Goal: Information Seeking & Learning: Learn about a topic

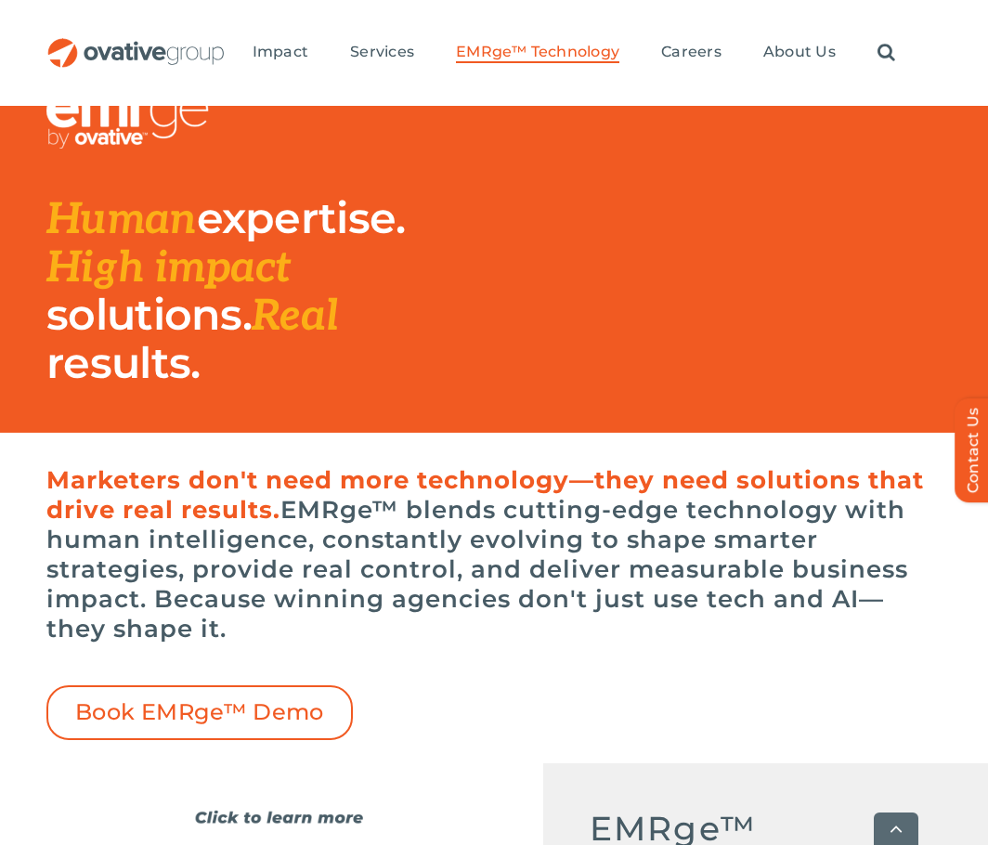
scroll to position [557, 0]
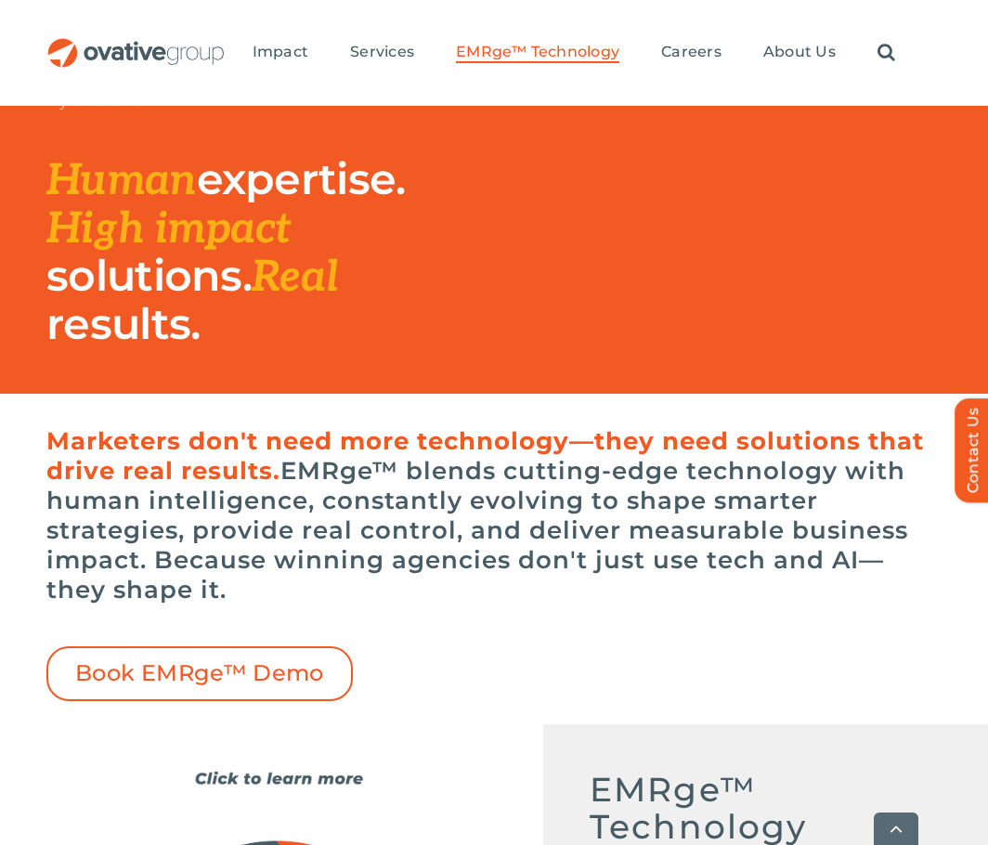
click at [438, 558] on h6 "Marketers don't need more technology—they need solutions that drive real result…" at bounding box center [493, 515] width 895 height 178
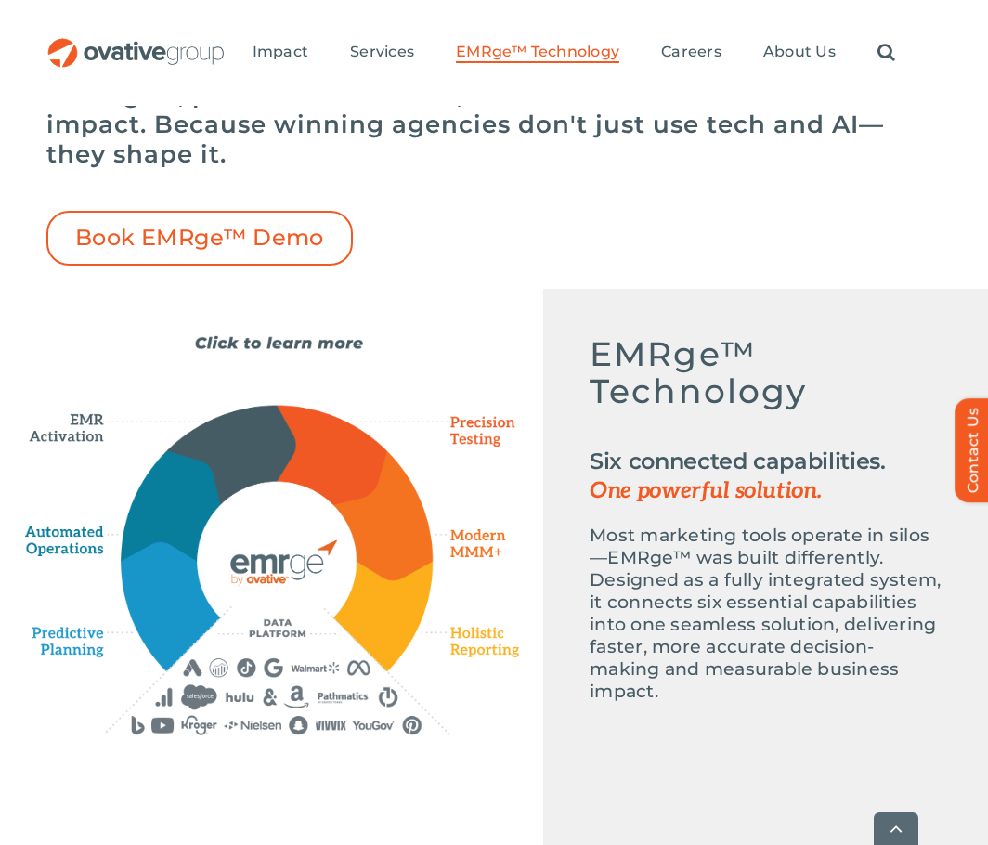
scroll to position [1021, 0]
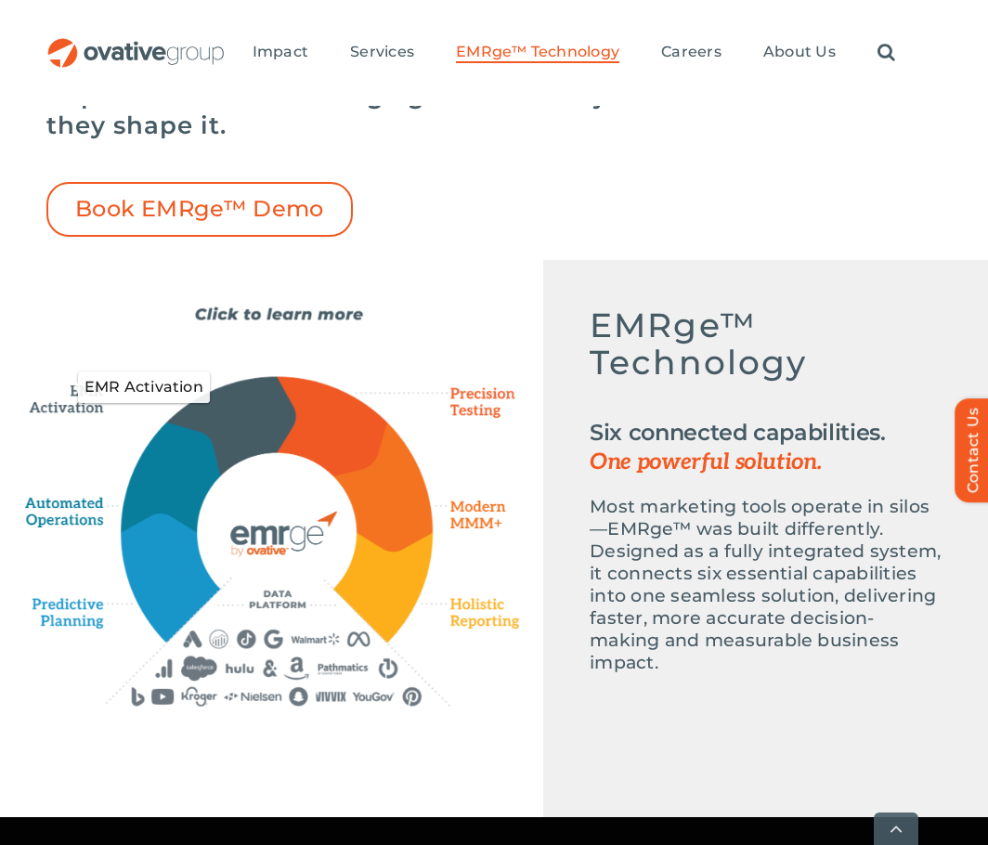
click at [61, 403] on icon "EMR Activation" at bounding box center [72, 387] width 95 height 56
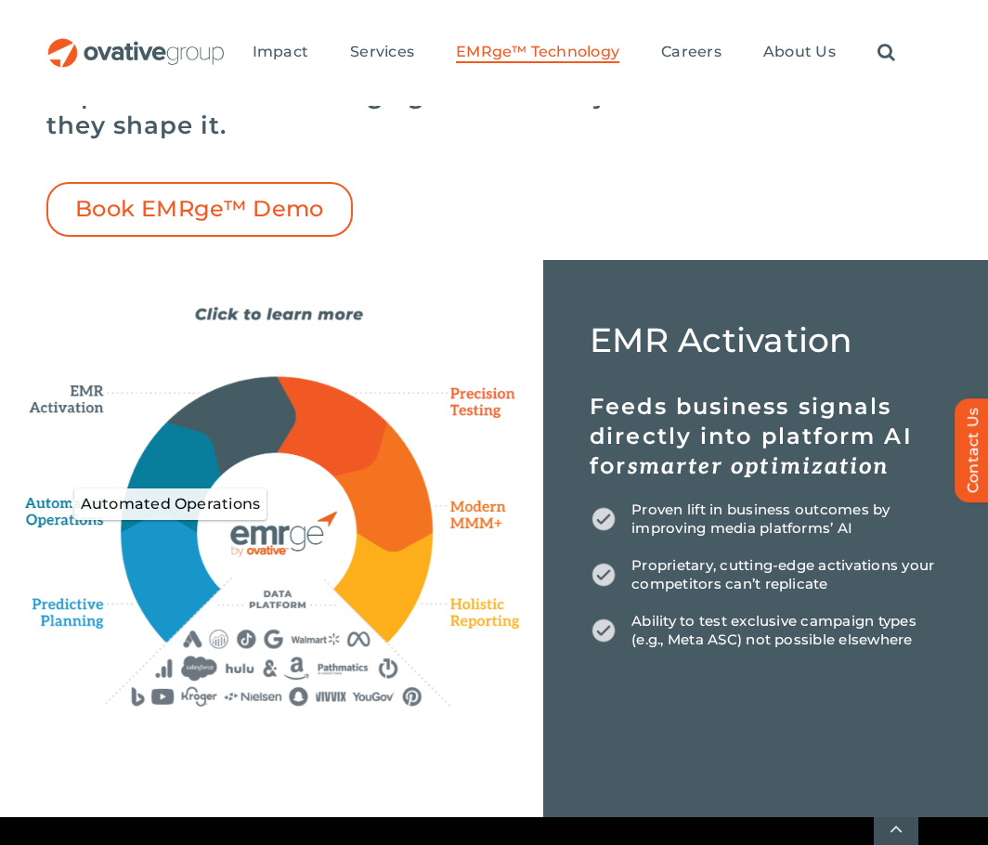
click at [82, 505] on icon "Automated Operations" at bounding box center [68, 504] width 86 height 50
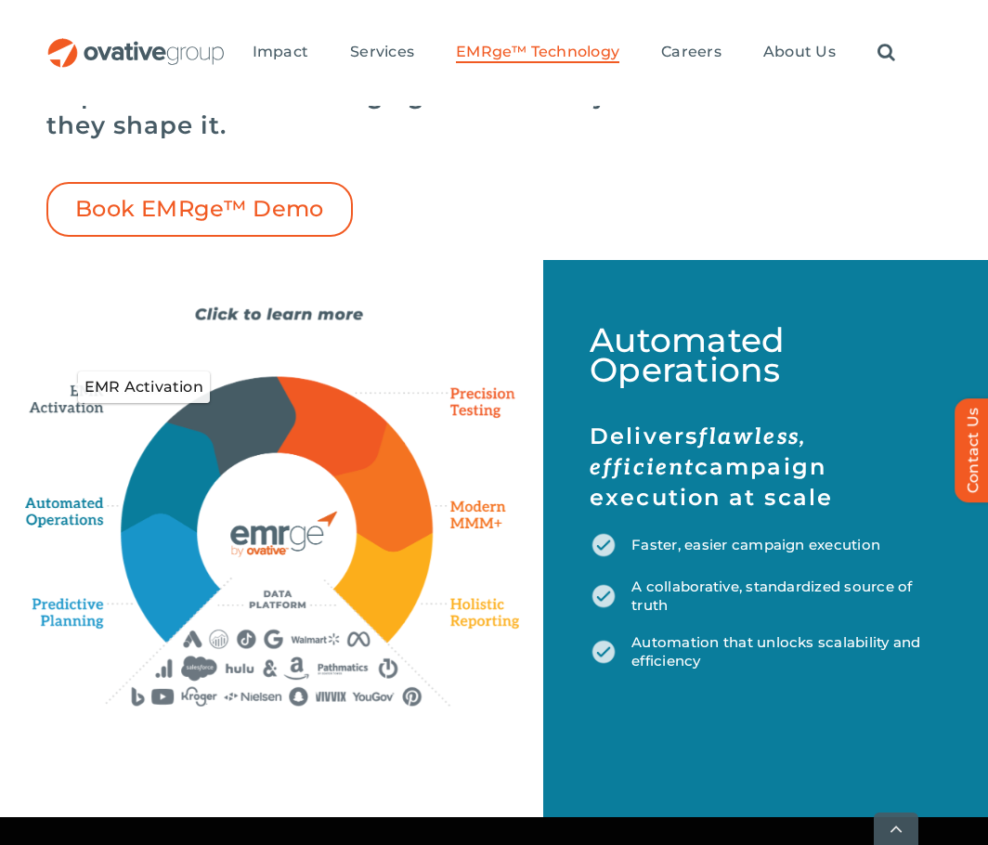
click at [86, 396] on icon "EMR Activation" at bounding box center [72, 387] width 95 height 56
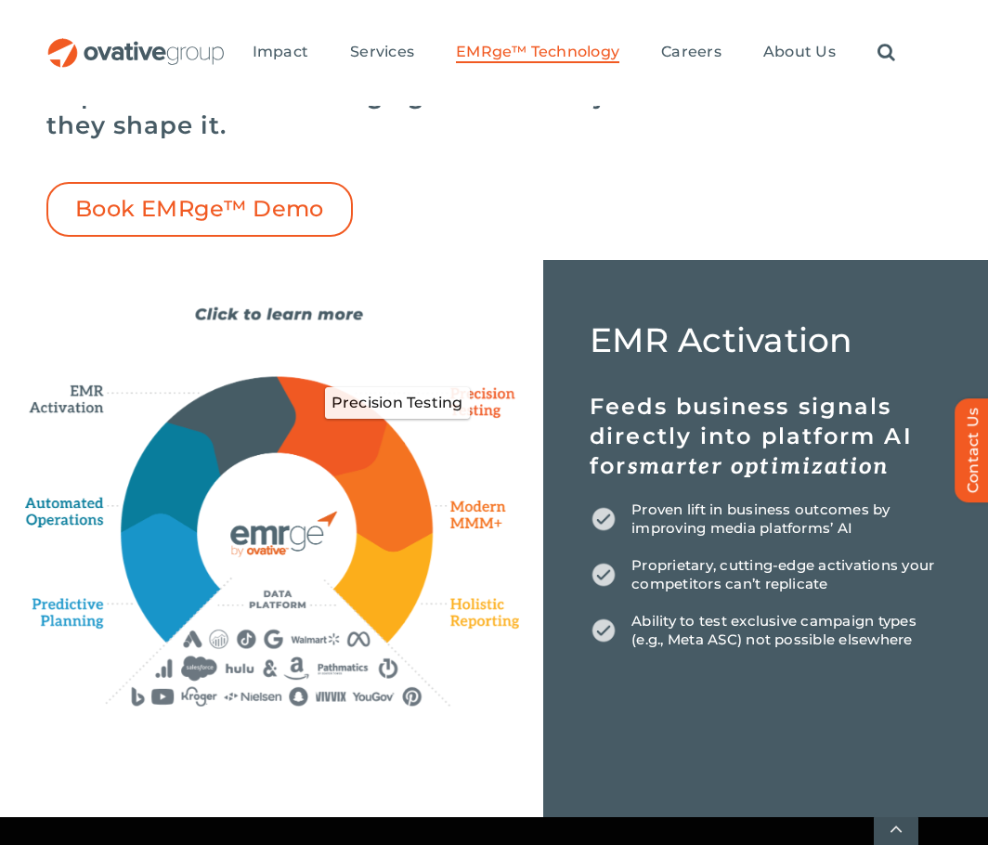
click at [461, 398] on icon "Precision Testing" at bounding box center [475, 403] width 90 height 45
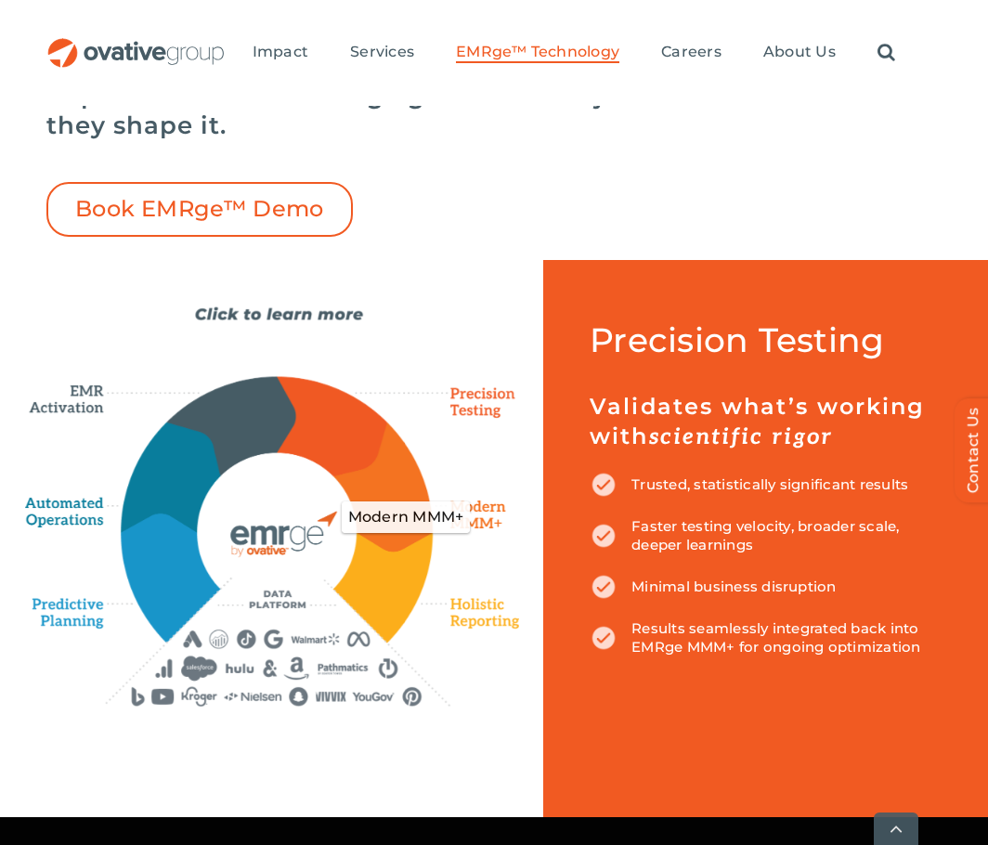
click at [463, 520] on icon "Modern MMM+" at bounding box center [477, 516] width 83 height 49
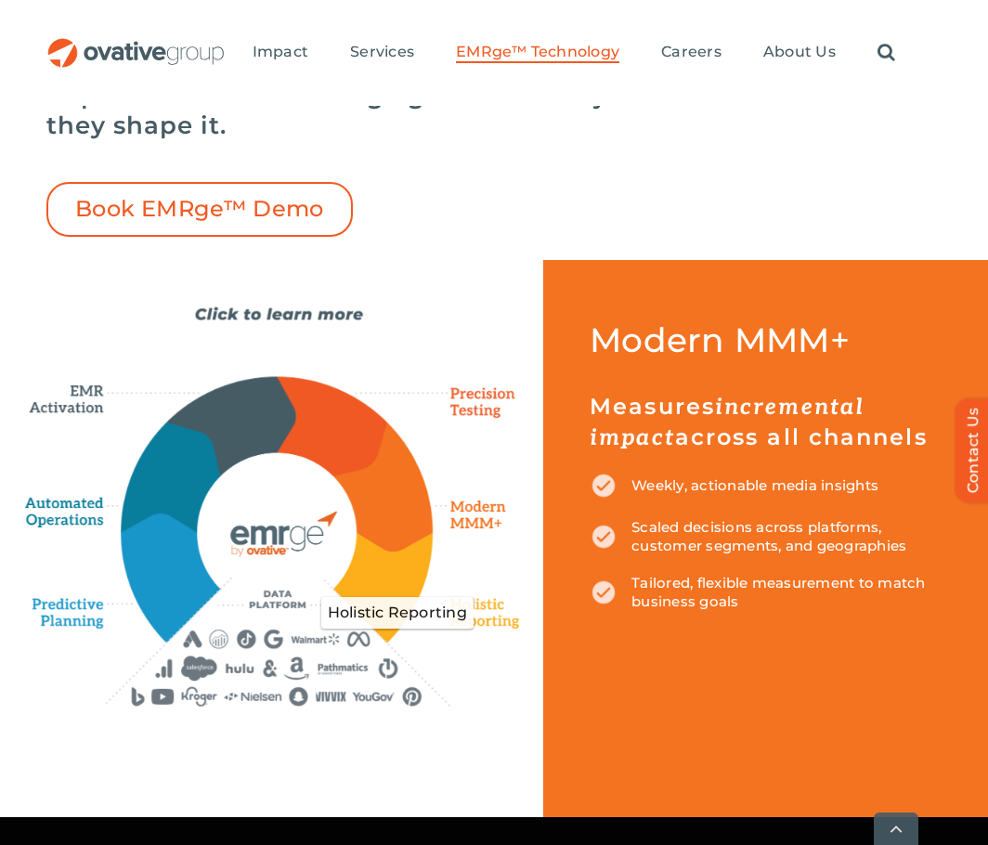
click at [462, 618] on icon "Holistic Reporting" at bounding box center [480, 612] width 80 height 37
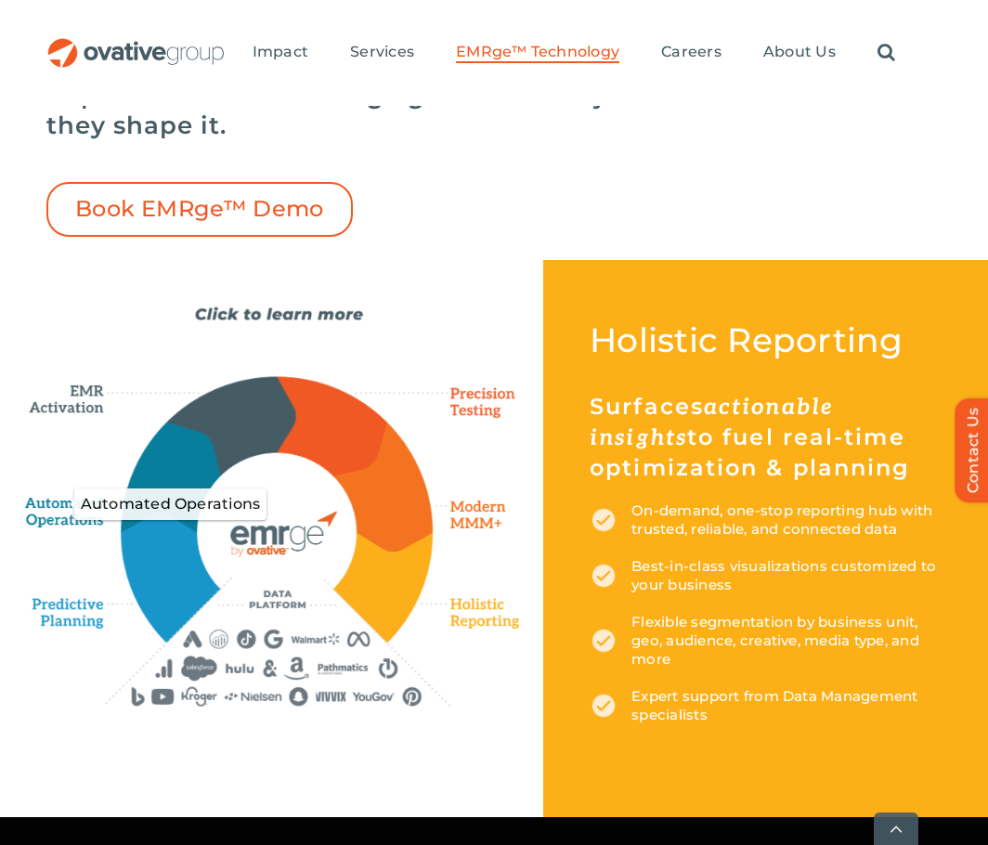
click at [57, 503] on icon "Automated Operations" at bounding box center [68, 504] width 86 height 50
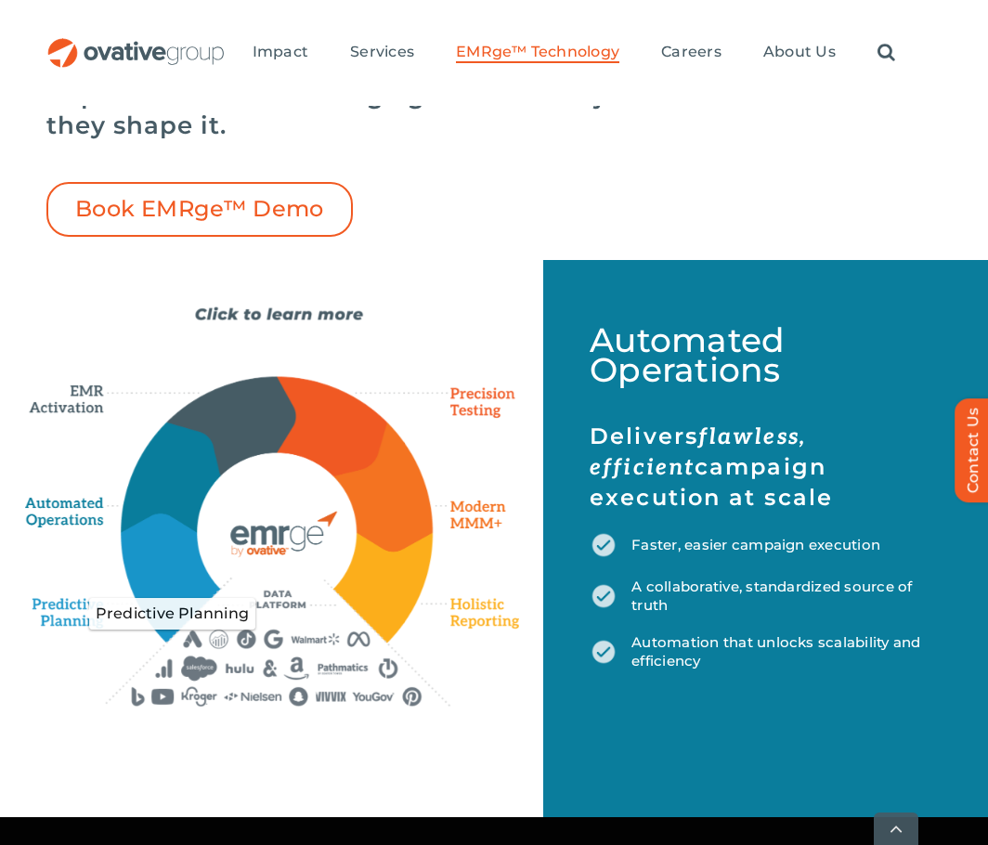
click at [68, 614] on icon "Predictive Planning" at bounding box center [83, 613] width 101 height 47
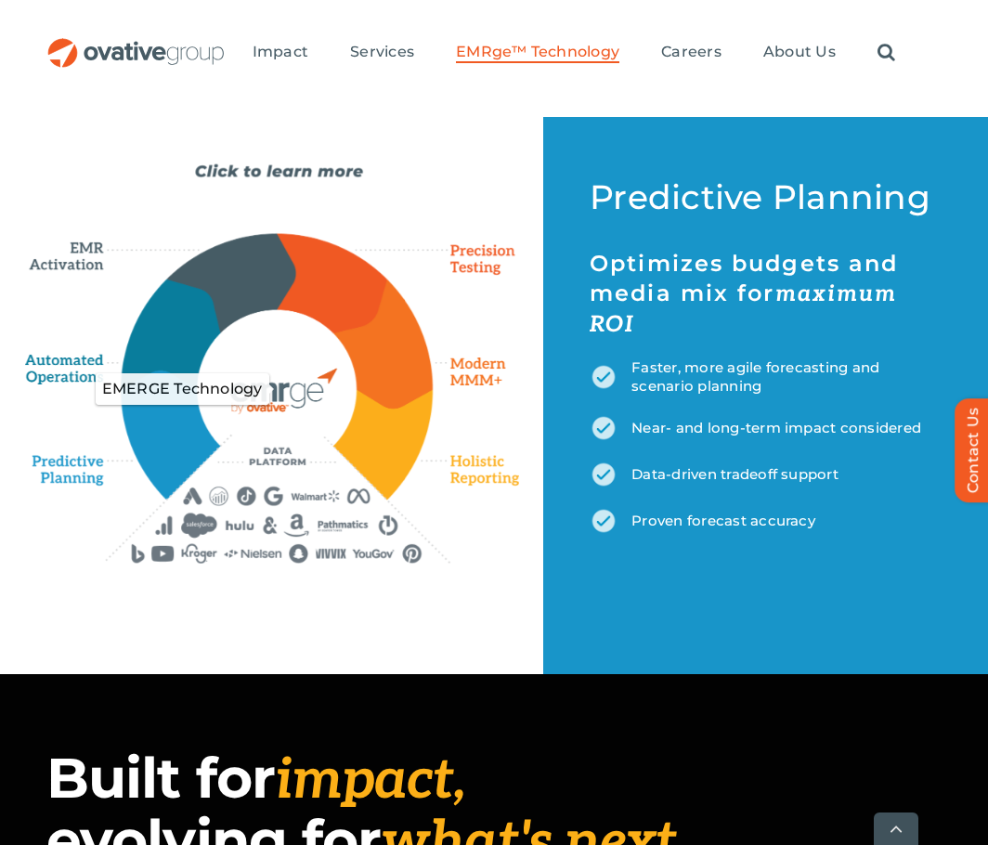
scroll to position [1579, 0]
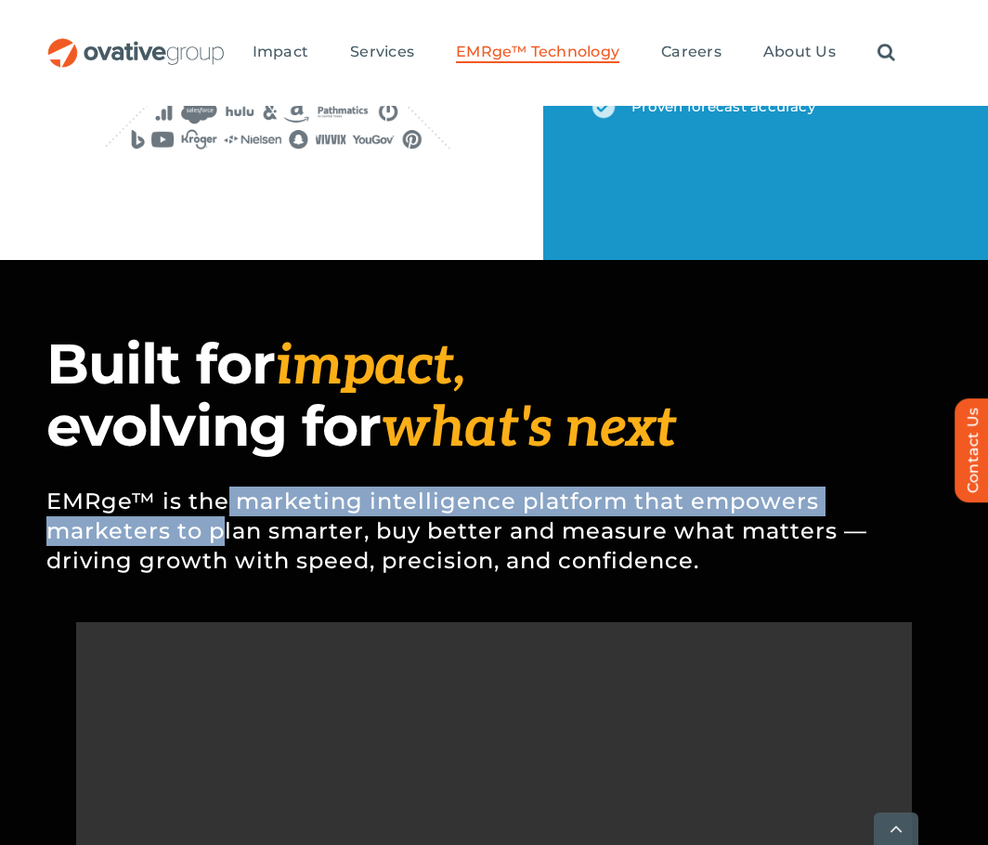
drag, startPoint x: 229, startPoint y: 501, endPoint x: 223, endPoint y: 525, distance: 24.1
click at [223, 525] on p "EMRge™ is the marketing intelligence platform that empowers marketers to plan s…" at bounding box center [493, 531] width 895 height 145
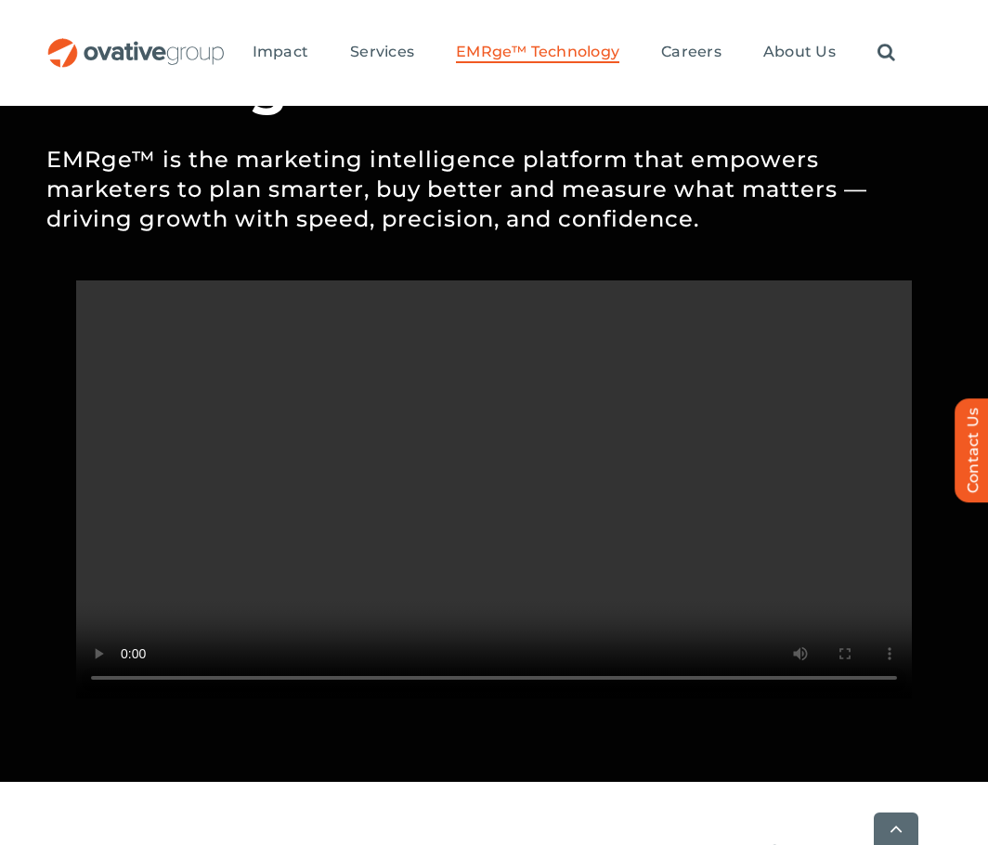
scroll to position [2043, 0]
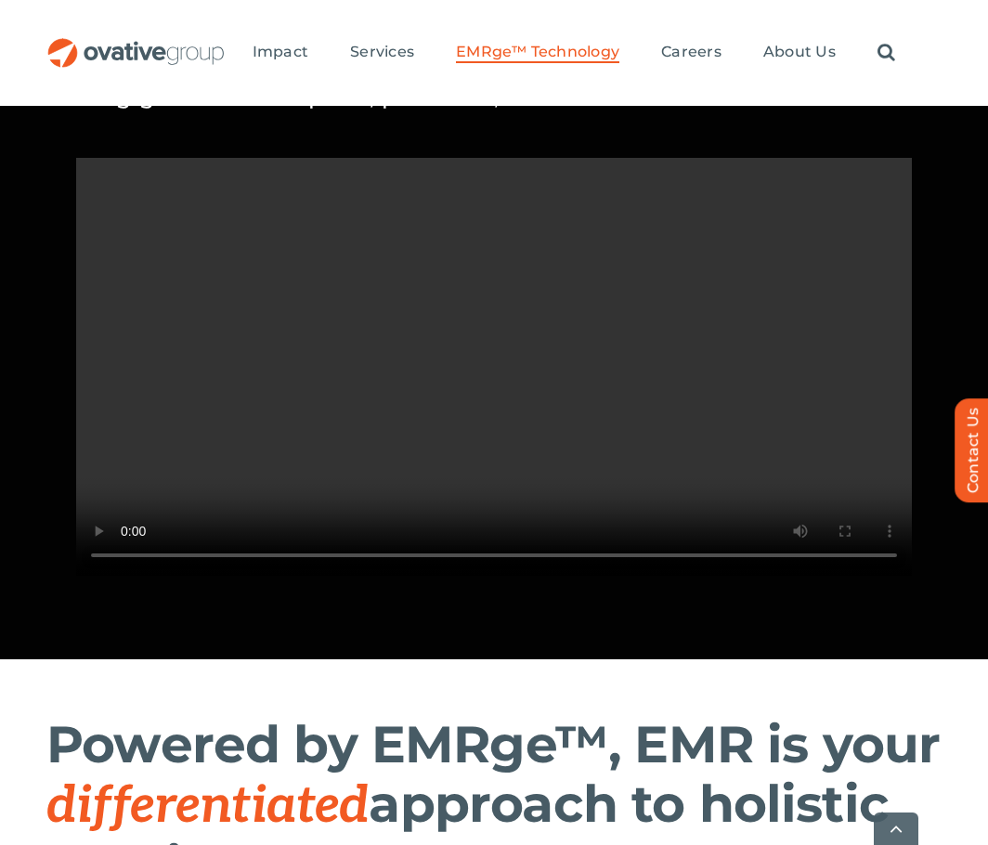
click at [69, 576] on video "Sorry, your browser doesn't support embedded videos." at bounding box center [494, 367] width 929 height 418
click at [63, 576] on video "Sorry, your browser doesn't support embedded videos." at bounding box center [494, 367] width 929 height 418
click at [501, 475] on video "Sorry, your browser doesn't support embedded videos." at bounding box center [494, 367] width 929 height 418
click at [332, 413] on video "Sorry, your browser doesn't support embedded videos." at bounding box center [494, 367] width 929 height 418
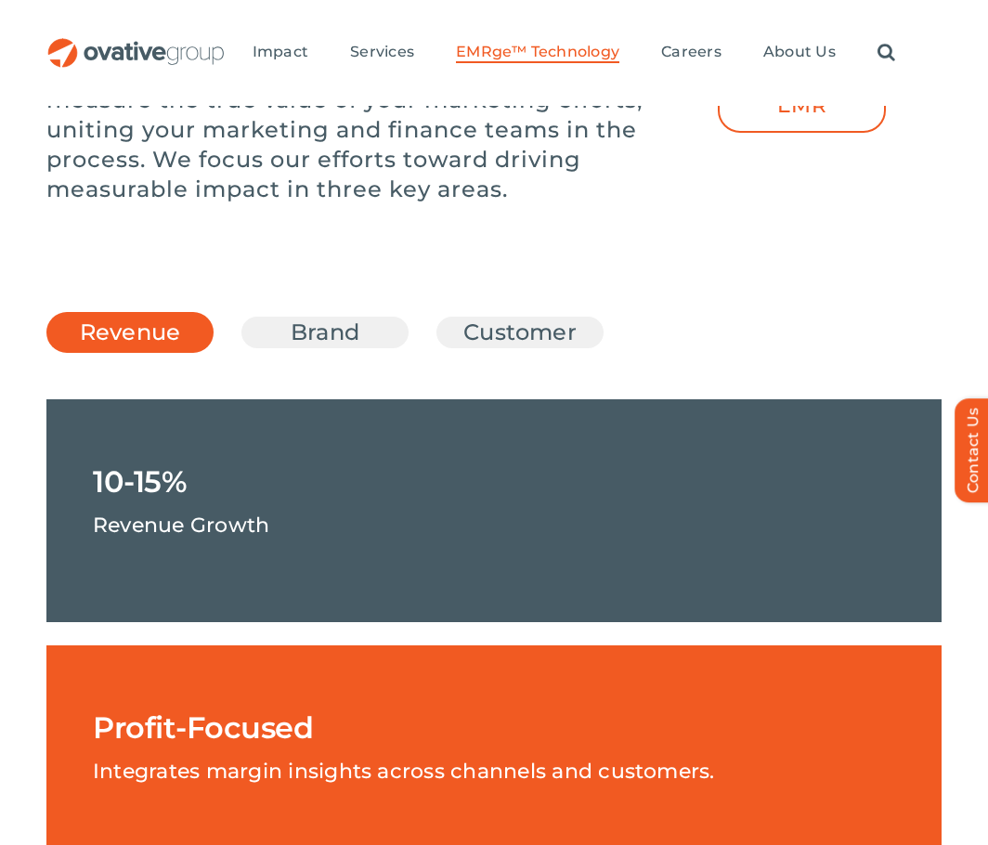
scroll to position [2786, 0]
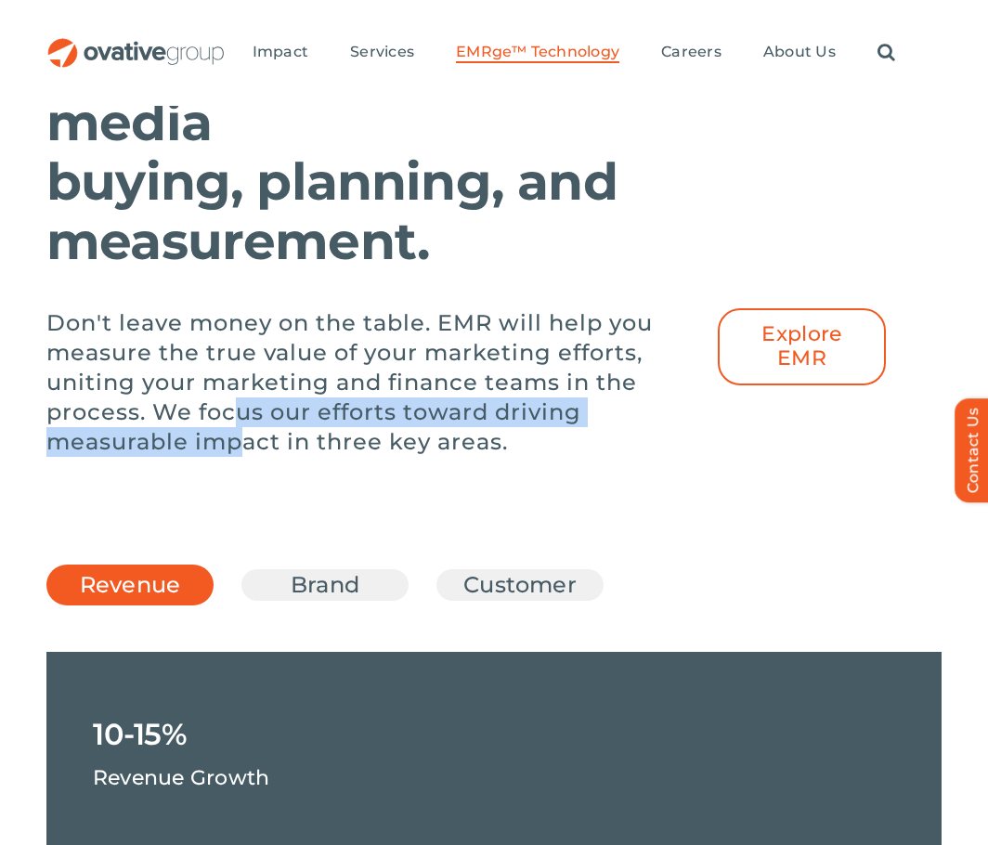
drag, startPoint x: 236, startPoint y: 458, endPoint x: 236, endPoint y: 494, distance: 36.2
click at [236, 457] on p "Don't leave money on the table. EMR will help you measure the true value of you…" at bounding box center [381, 382] width 671 height 149
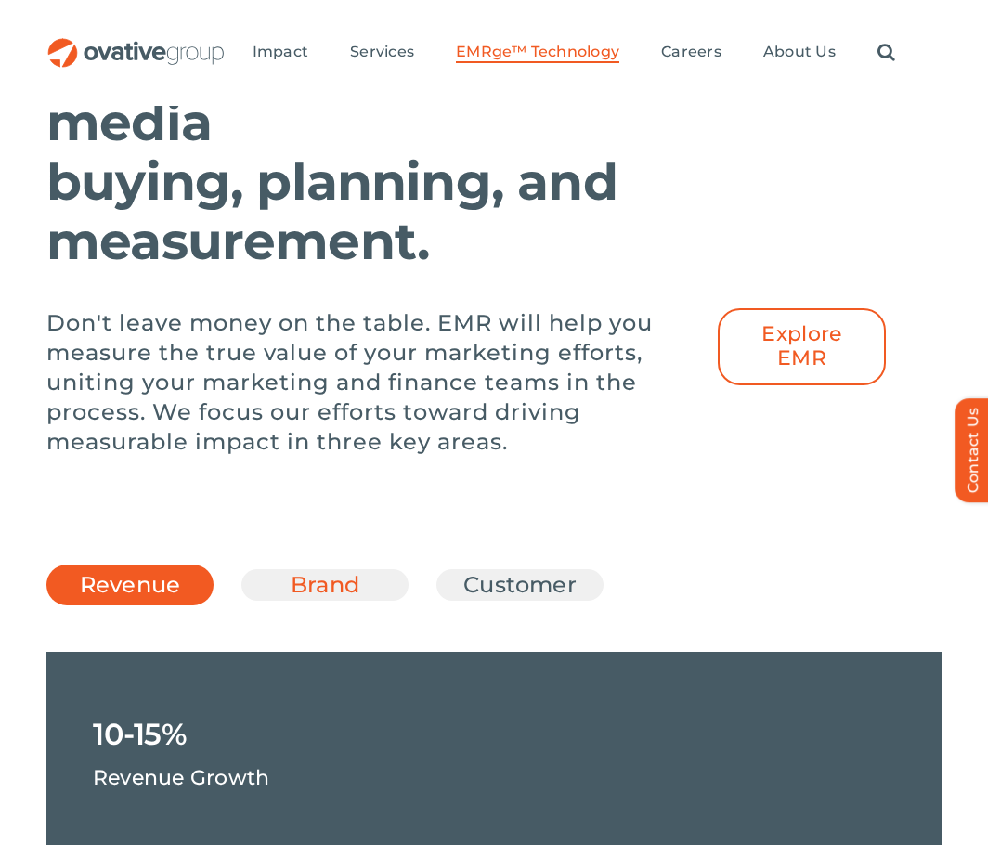
click at [318, 601] on link "Brand" at bounding box center [325, 585] width 121 height 32
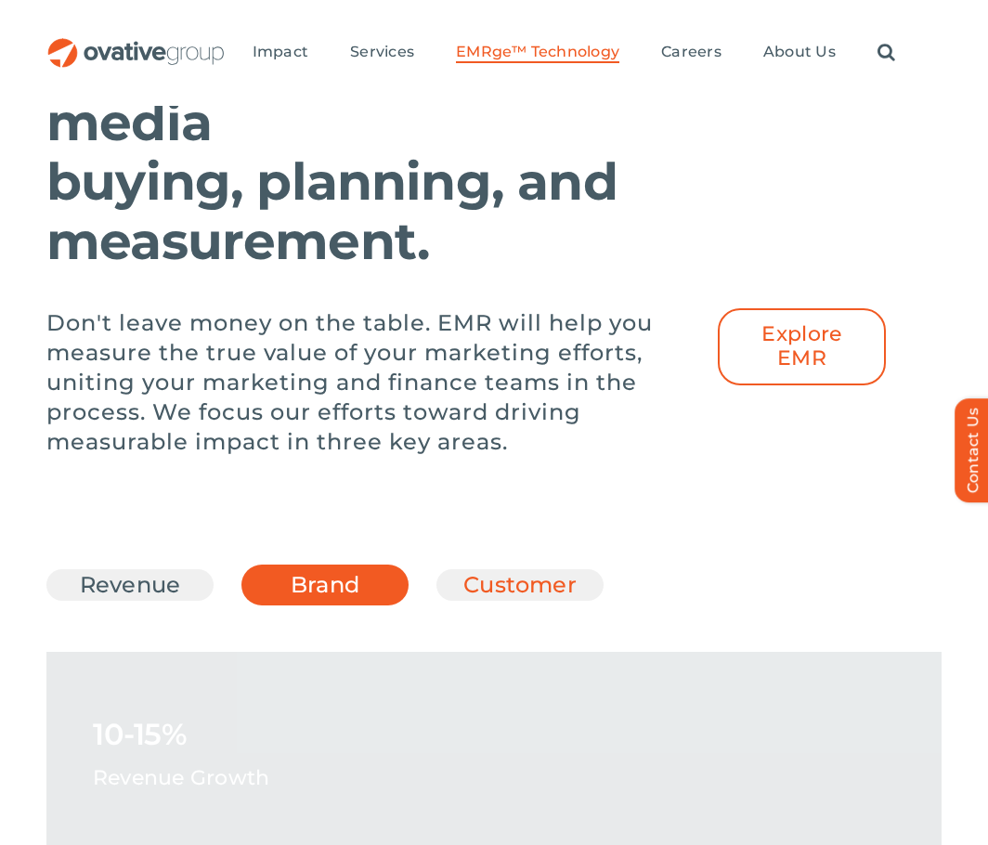
click at [547, 601] on link "Customer" at bounding box center [520, 585] width 121 height 32
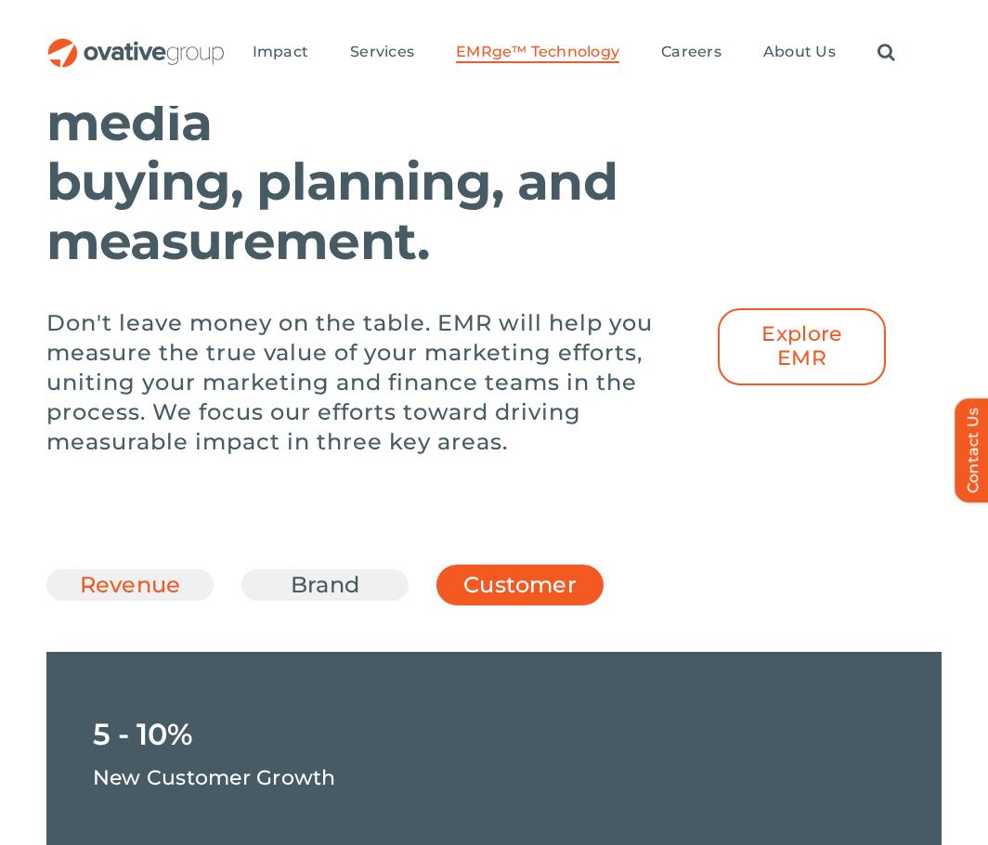
click at [176, 601] on link "Revenue" at bounding box center [130, 585] width 121 height 32
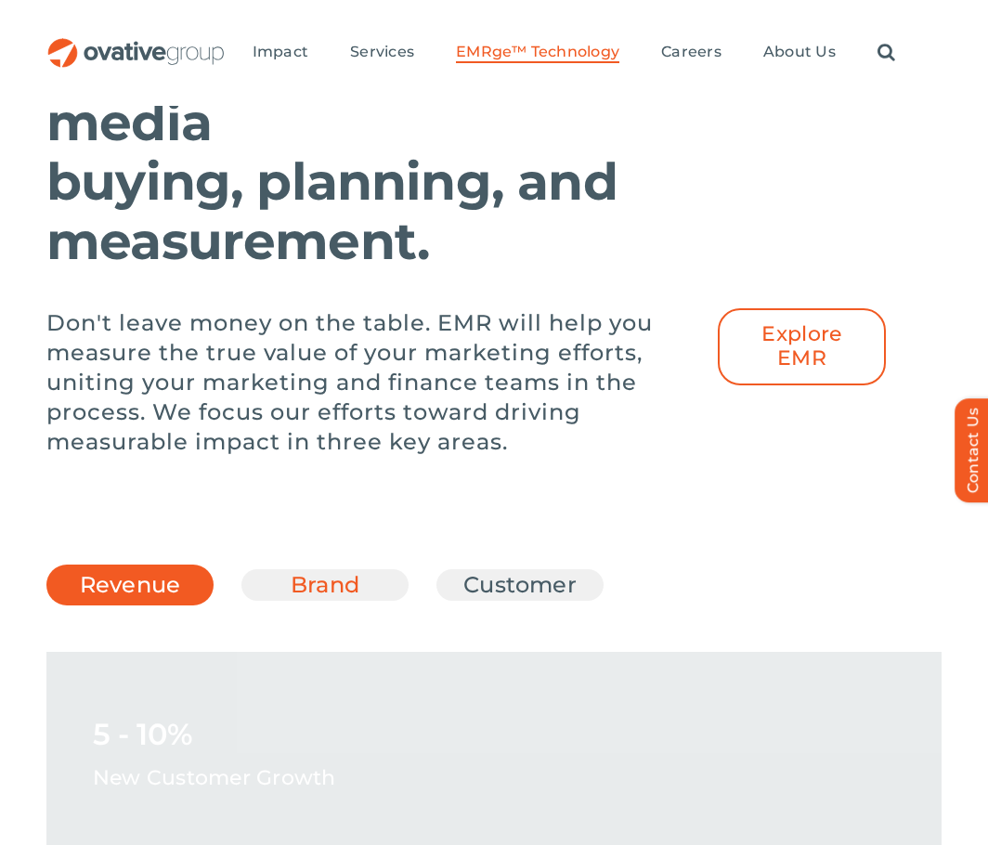
click at [320, 601] on link "Brand" at bounding box center [325, 585] width 121 height 32
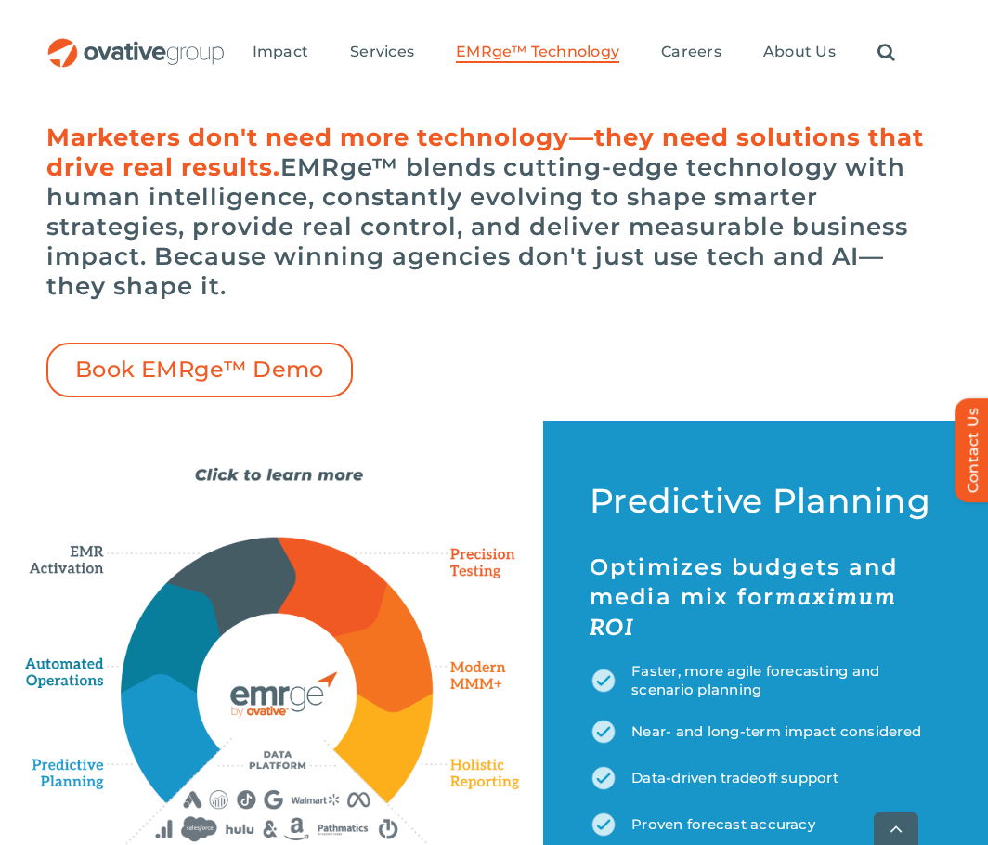
scroll to position [1021, 0]
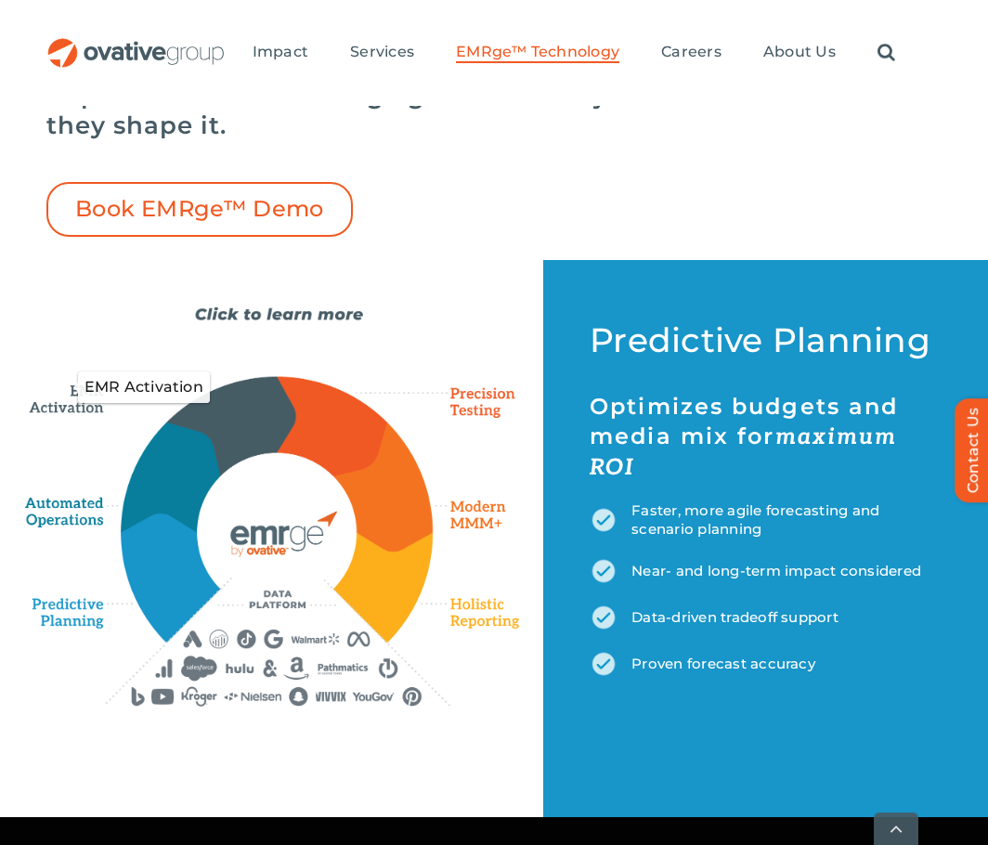
click at [78, 399] on icon "EMR Activation" at bounding box center [72, 387] width 95 height 56
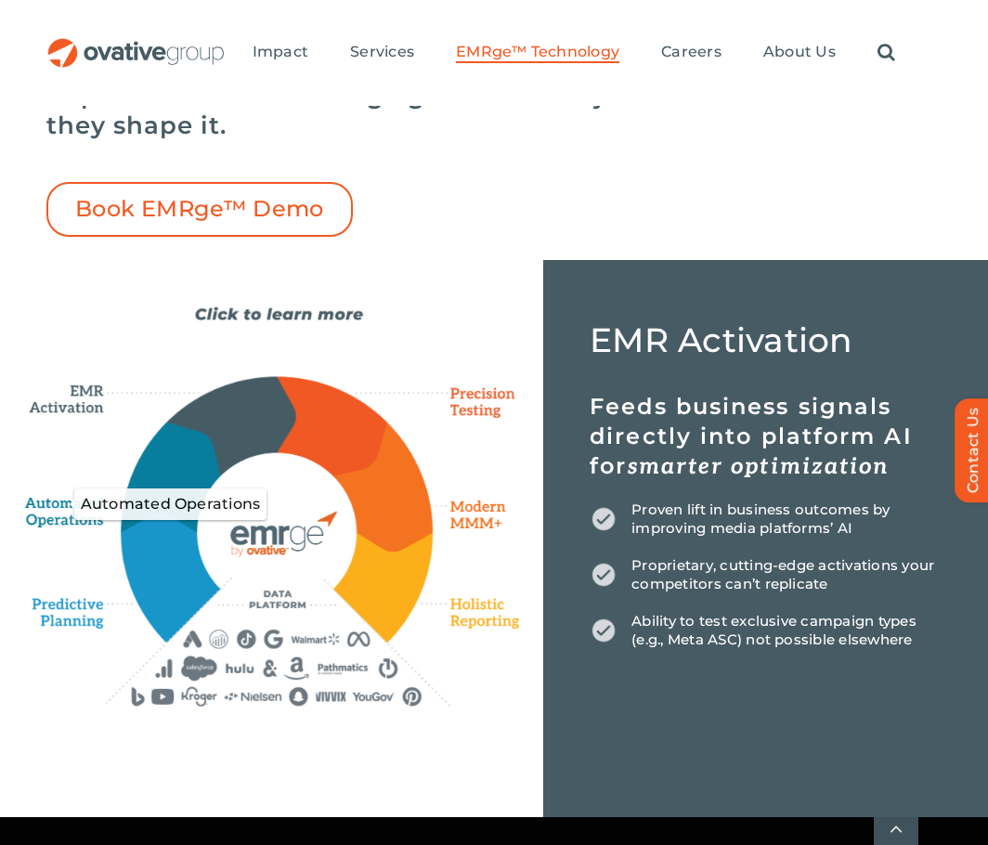
click at [67, 495] on icon "Automated Operations" at bounding box center [68, 504] width 86 height 50
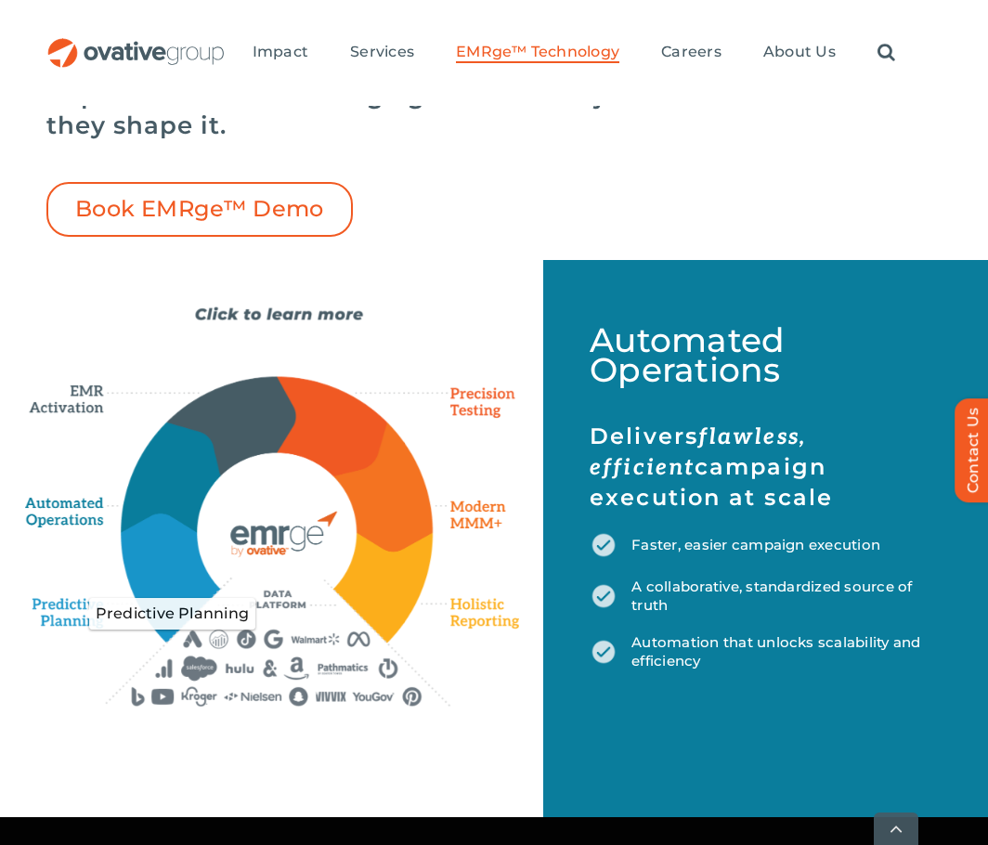
drag, startPoint x: 70, startPoint y: 618, endPoint x: 2, endPoint y: 576, distance: 79.6
click at [70, 618] on icon "Predictive Planning" at bounding box center [83, 613] width 101 height 47
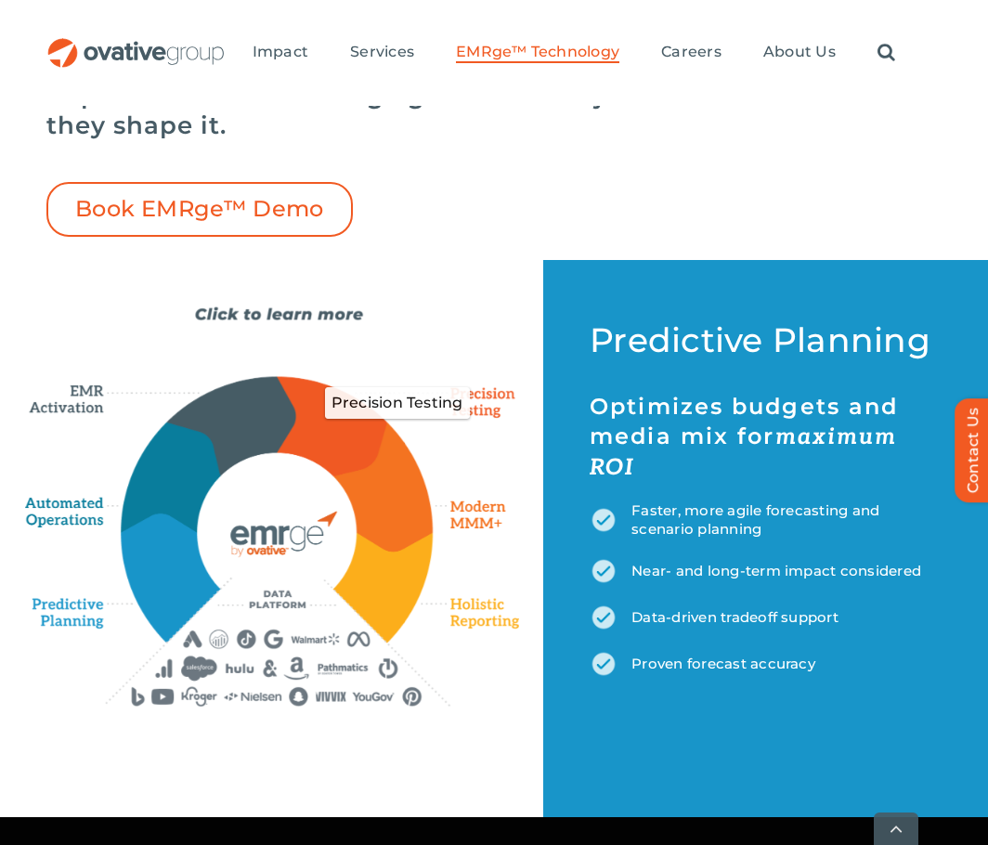
click at [503, 405] on icon "Precision Testing" at bounding box center [475, 403] width 90 height 45
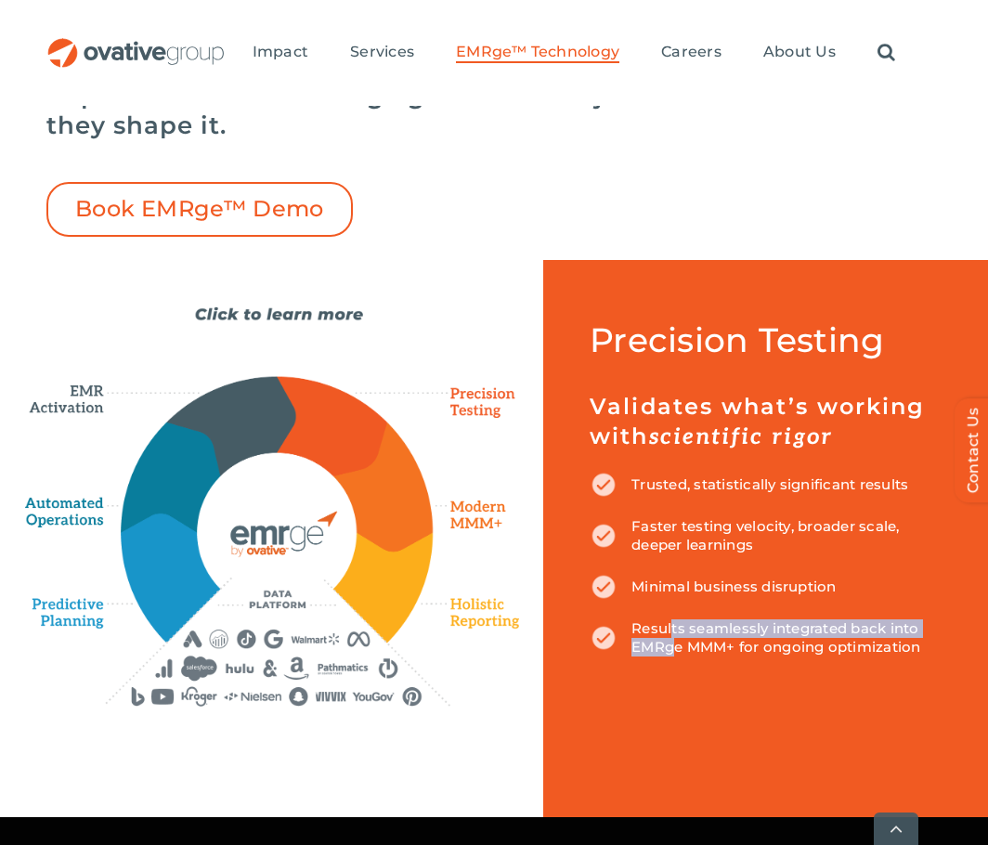
click at [664, 640] on p "Results seamlessly integrated back into EMRge MMM+ for ongoing optimization" at bounding box center [766, 637] width 352 height 37
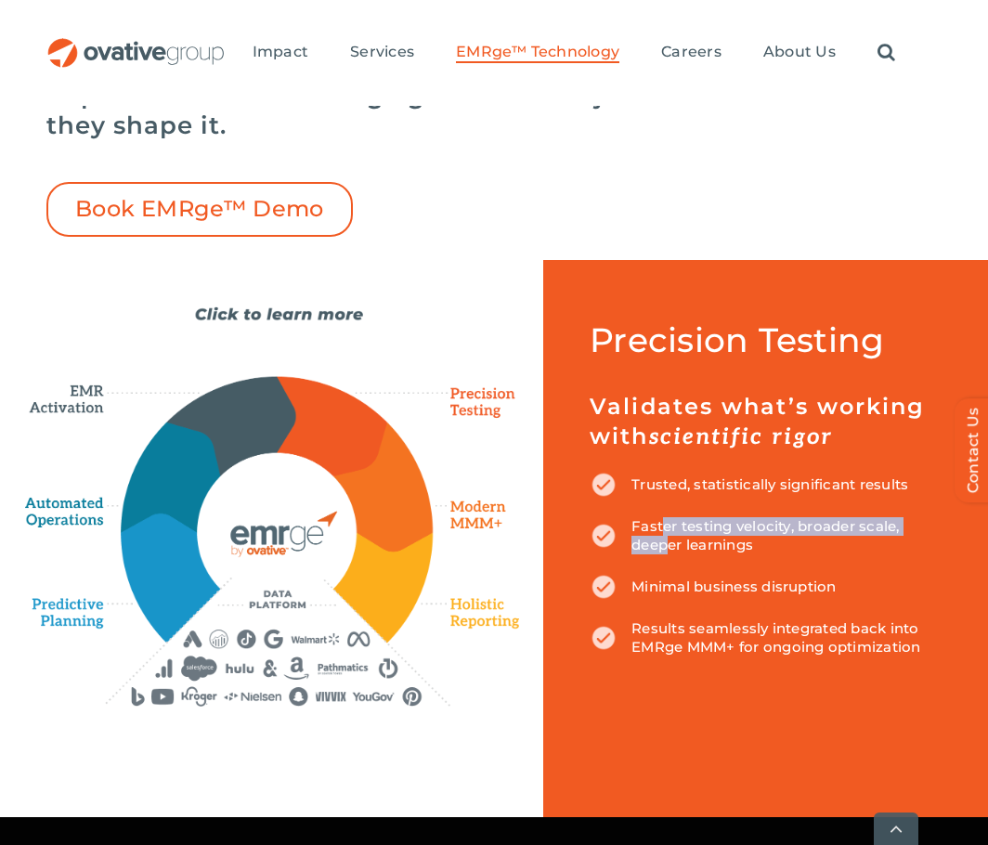
drag, startPoint x: 656, startPoint y: 529, endPoint x: 655, endPoint y: 545, distance: 15.8
click at [655, 545] on p "Faster testing velocity, broader scale, deeper learnings" at bounding box center [766, 535] width 352 height 37
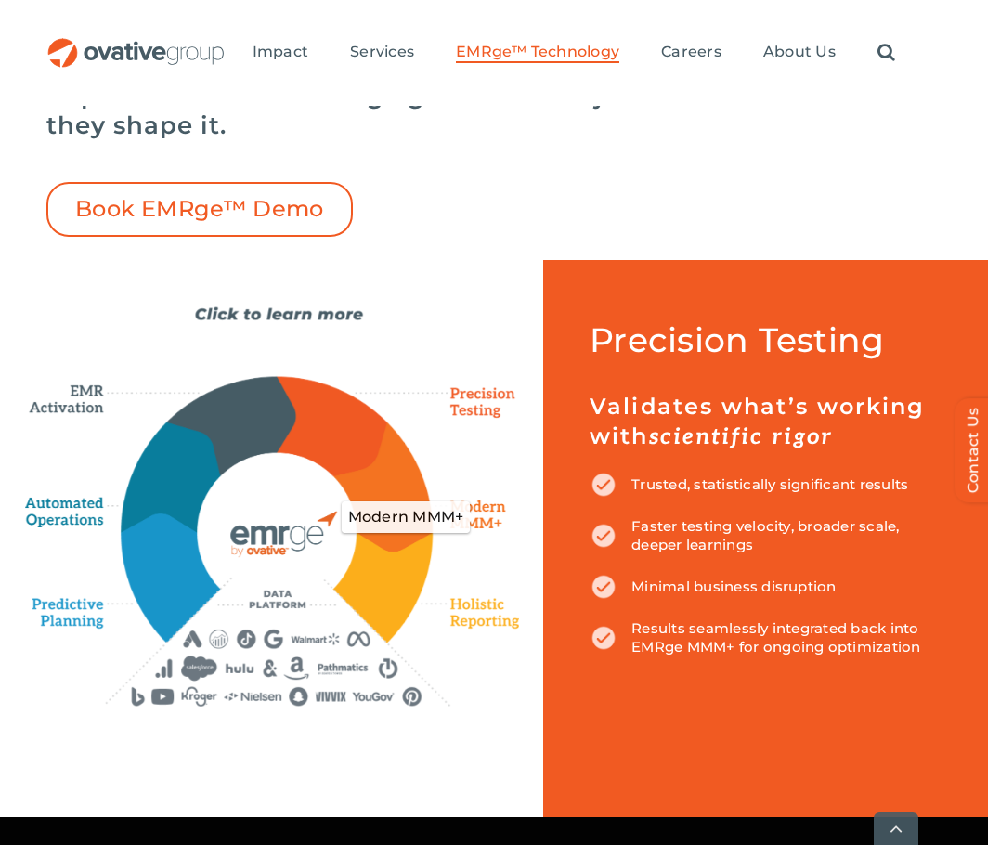
click at [484, 515] on icon "Modern MMM+" at bounding box center [477, 516] width 83 height 49
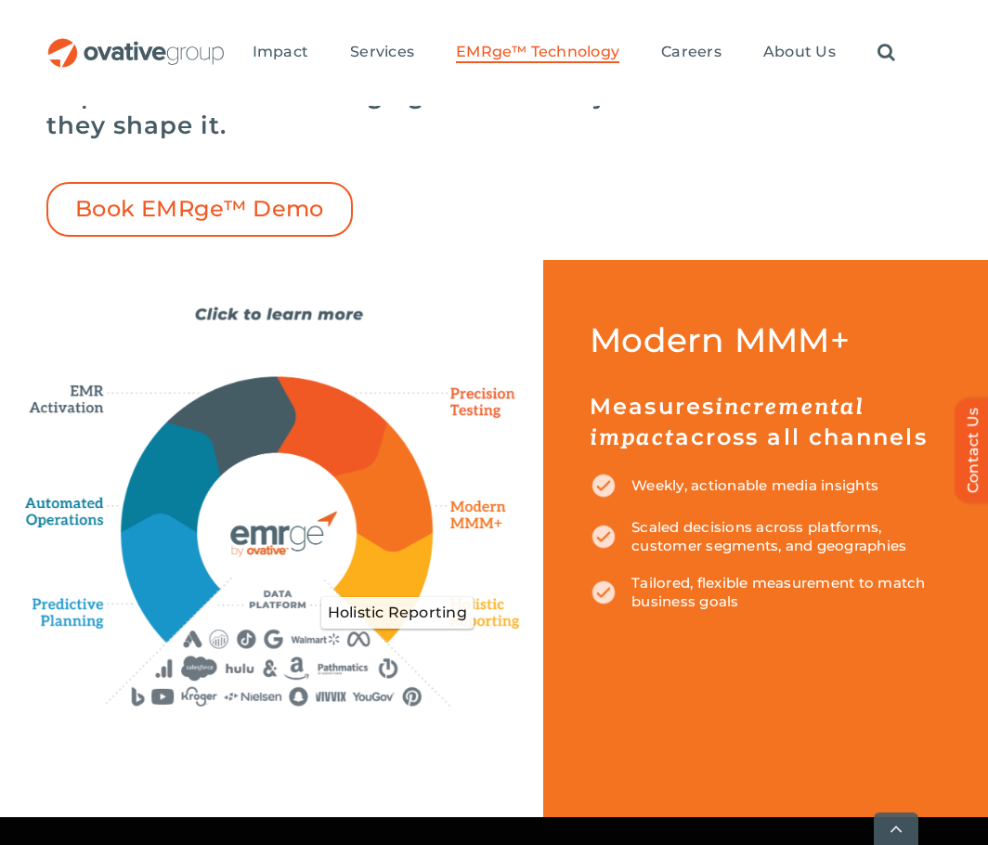
click at [483, 603] on icon "Holistic Reporting" at bounding box center [480, 612] width 80 height 37
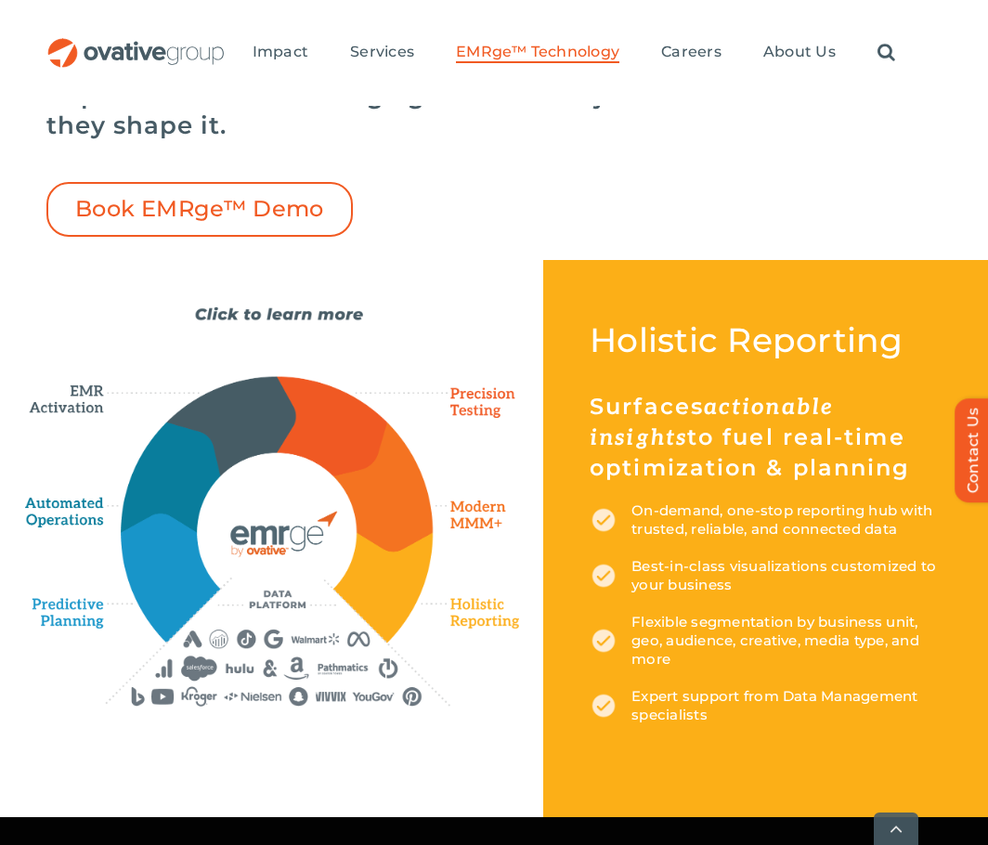
click at [800, 533] on p "On-demand, one-stop reporting hub with trusted, reliable, and connected data" at bounding box center [766, 519] width 352 height 37
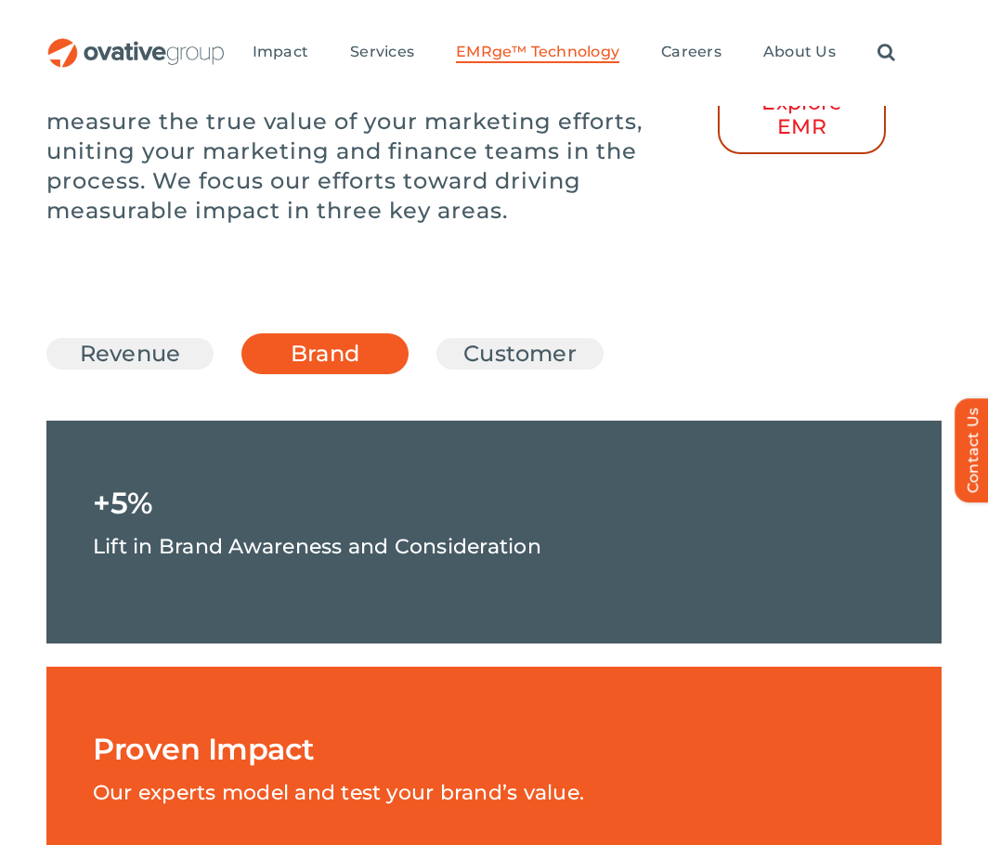
scroll to position [2972, 0]
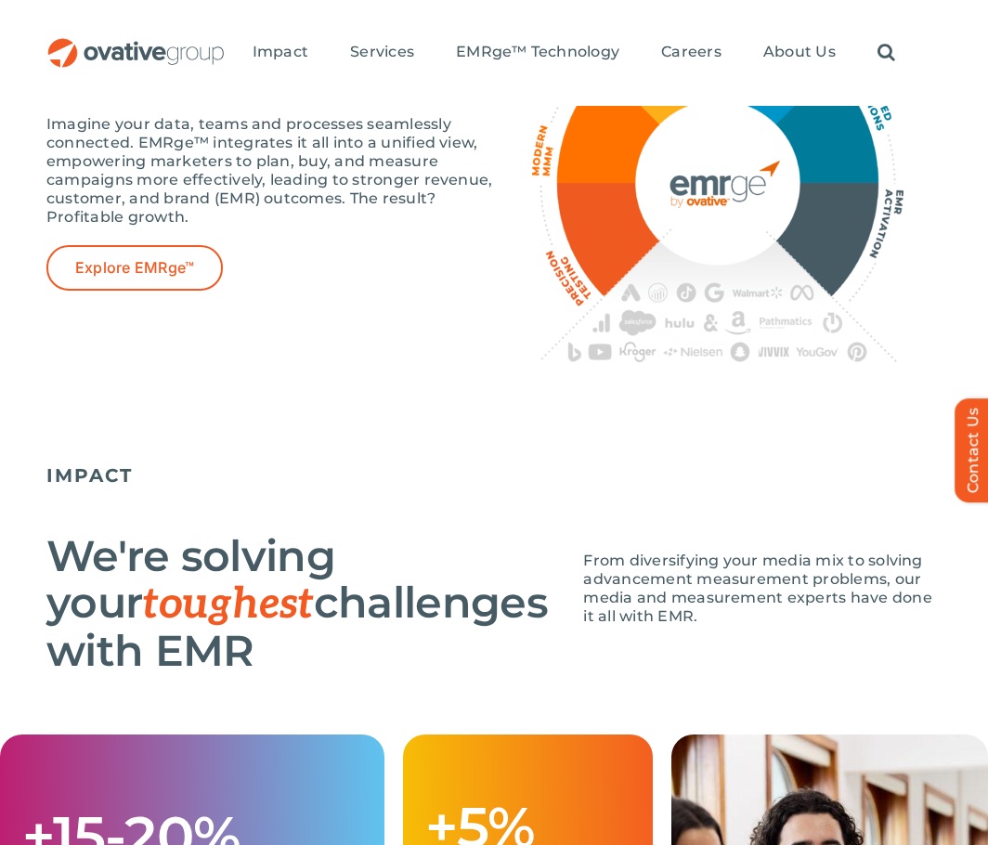
scroll to position [1393, 0]
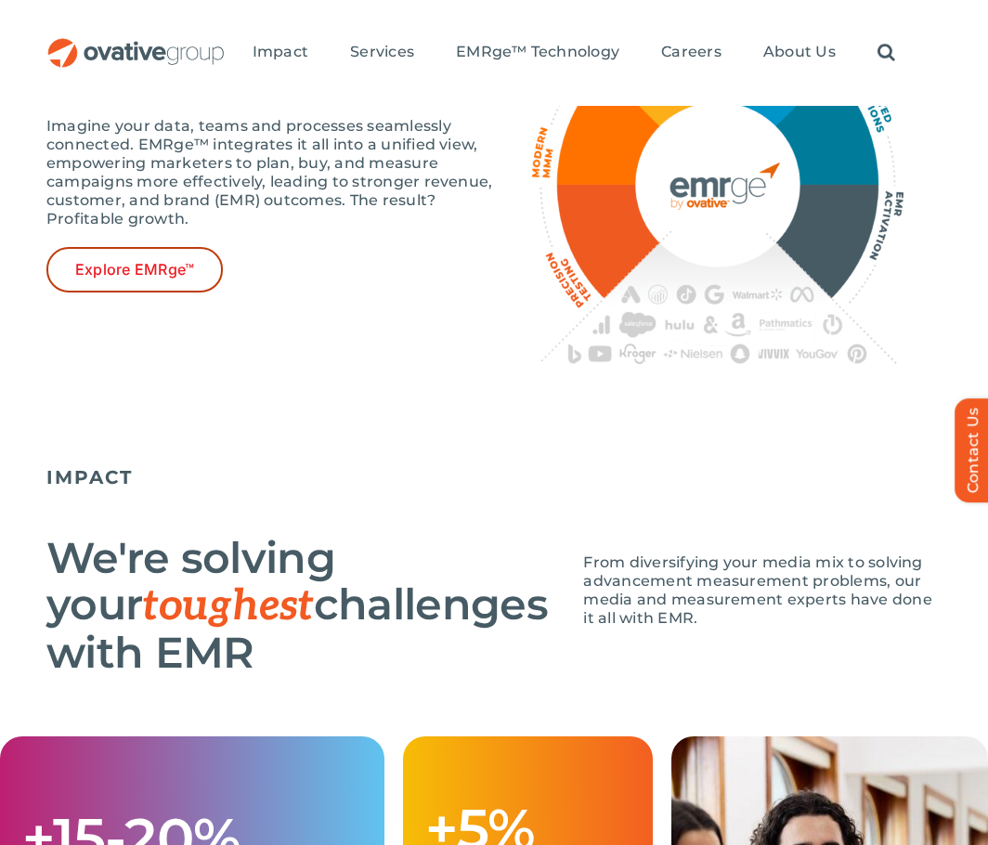
click at [168, 279] on span "Explore EMRge™" at bounding box center [134, 270] width 119 height 18
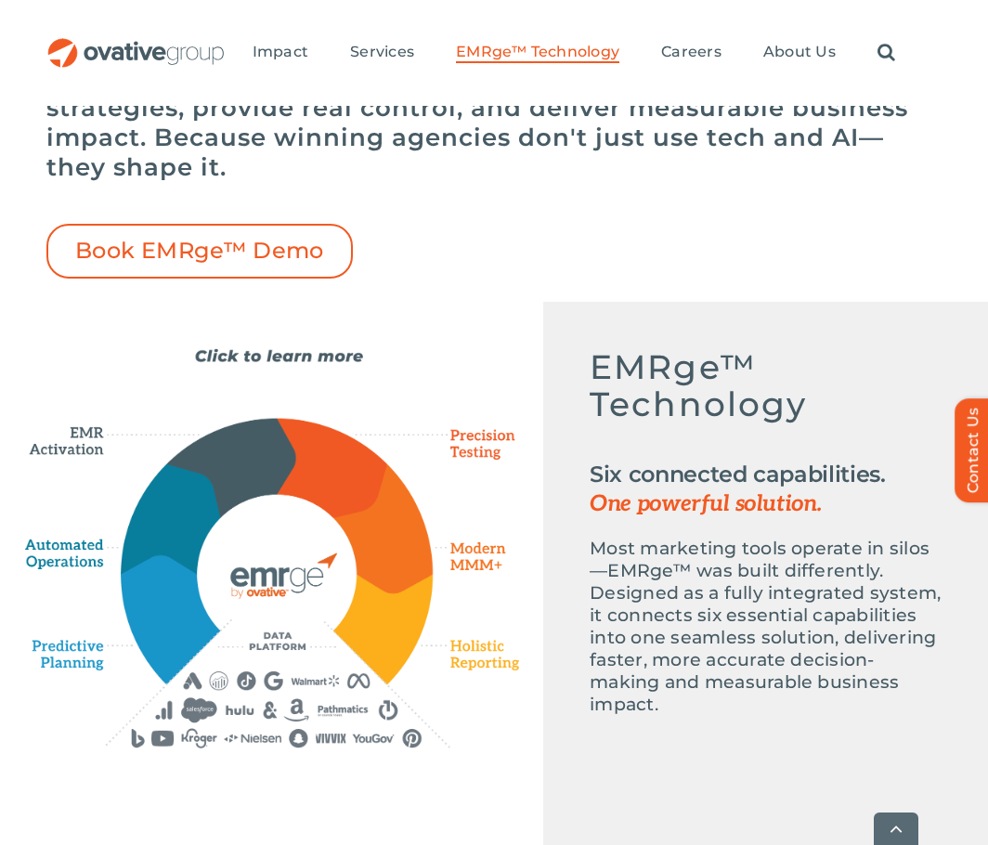
scroll to position [1021, 0]
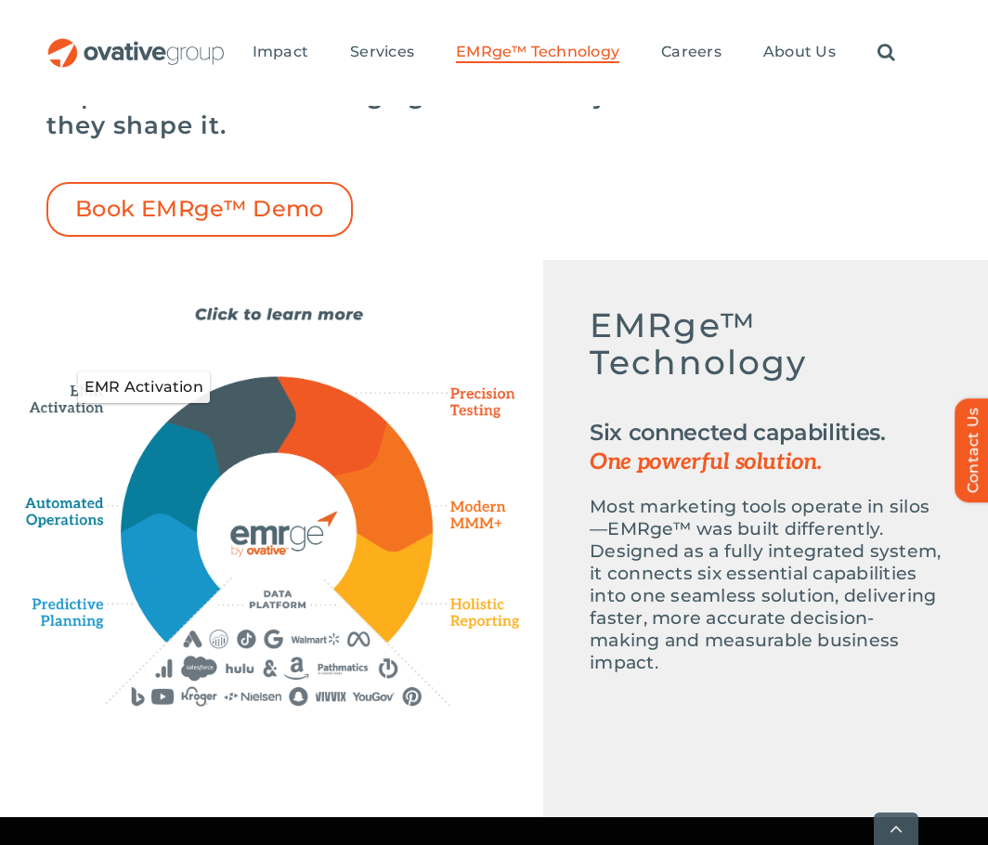
click at [79, 404] on icon "EMR Activation" at bounding box center [72, 387] width 95 height 56
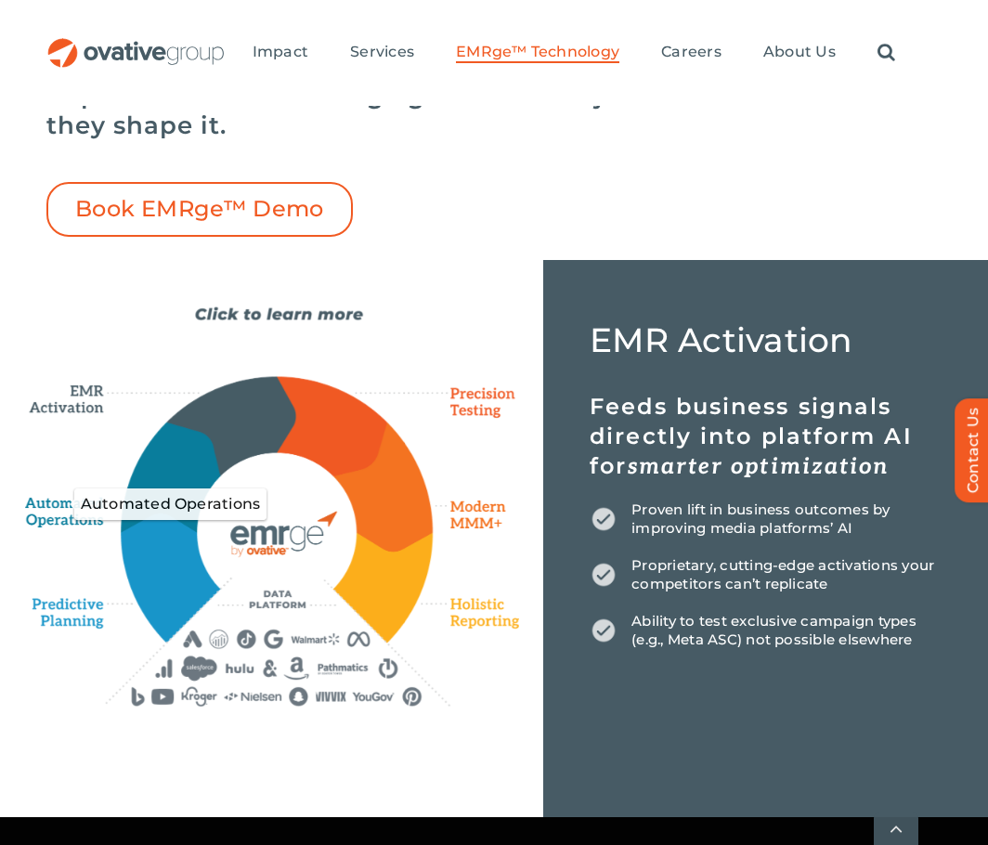
click at [71, 520] on icon "Automated Operations" at bounding box center [68, 504] width 86 height 50
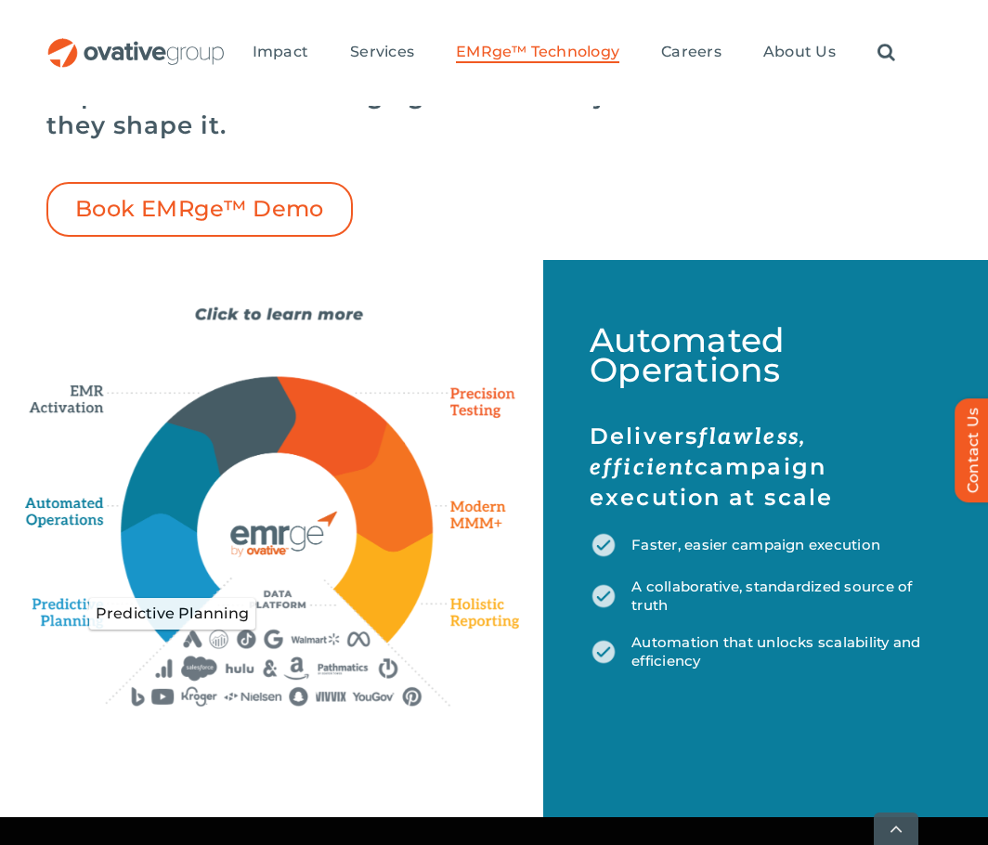
click at [80, 610] on icon "Predictive Planning" at bounding box center [83, 613] width 101 height 47
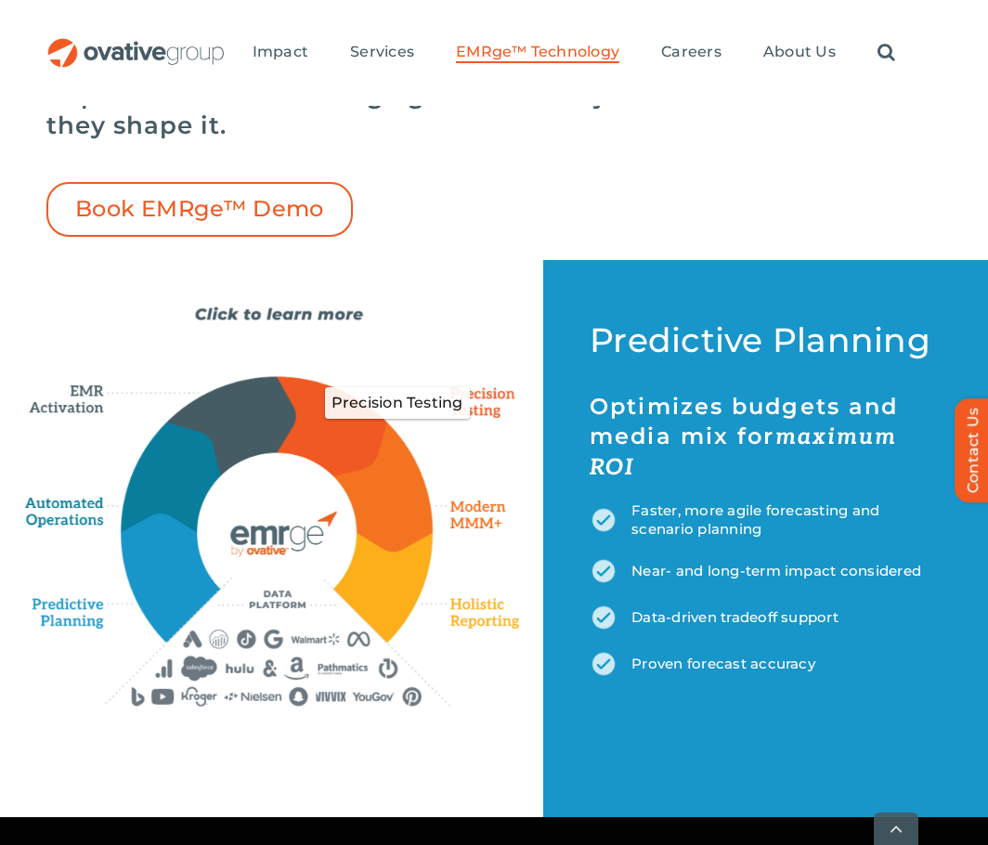
click at [448, 398] on icon "Precision Testing" at bounding box center [475, 403] width 90 height 45
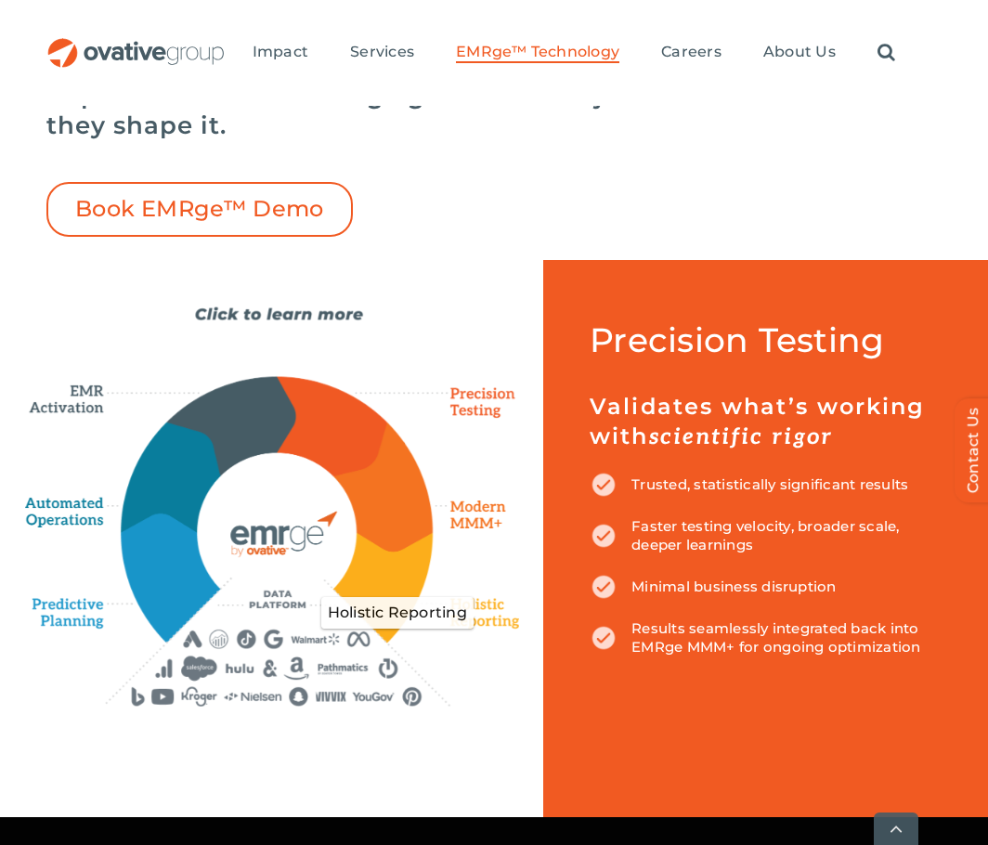
click at [505, 627] on icon "Holistic Reporting" at bounding box center [480, 612] width 80 height 37
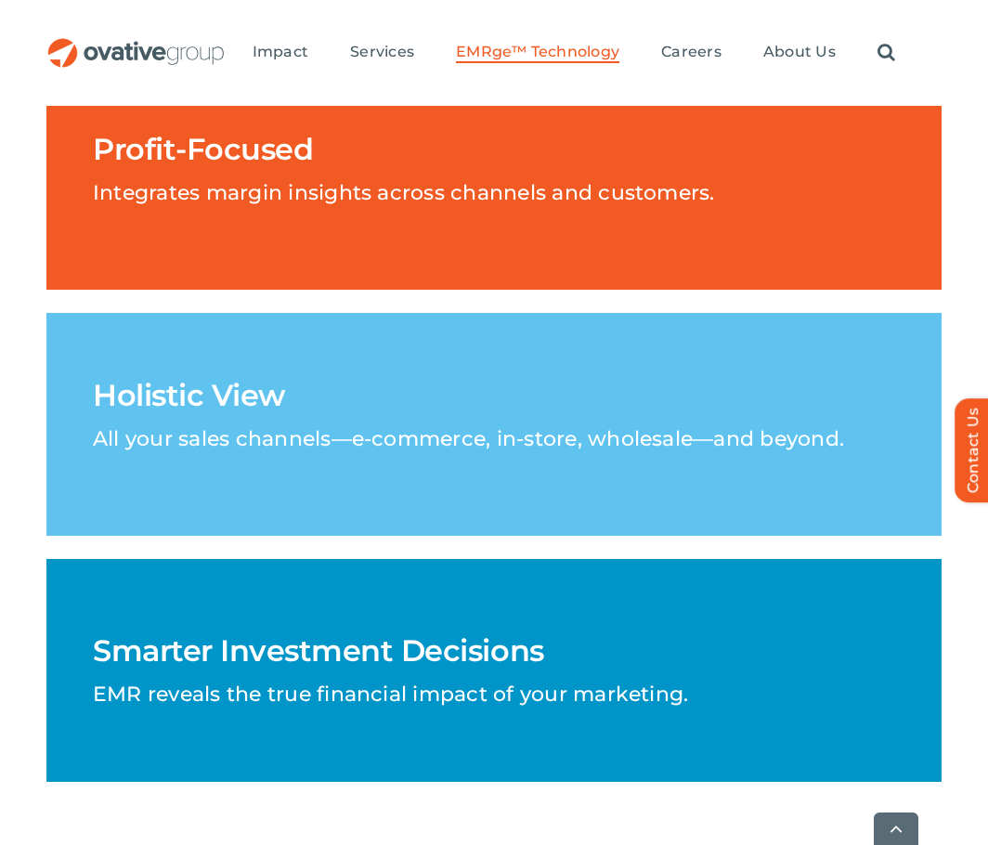
scroll to position [3622, 0]
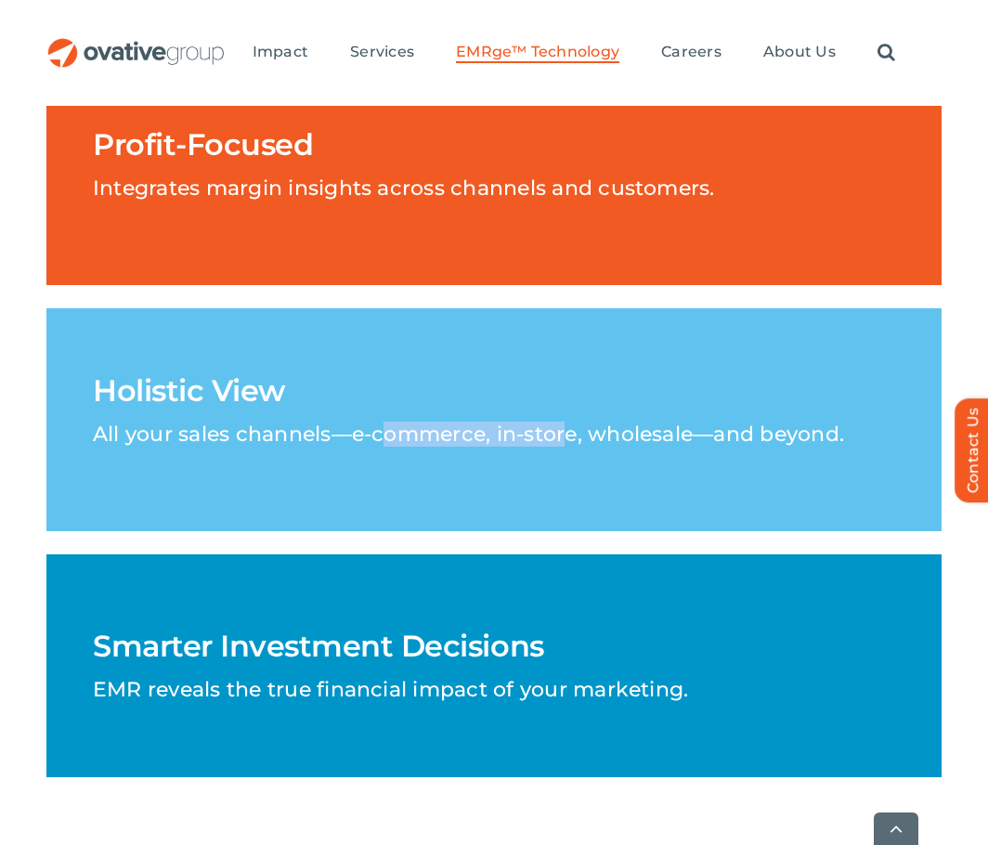
drag, startPoint x: 391, startPoint y: 488, endPoint x: 563, endPoint y: 480, distance: 172.0
click at [563, 445] on p "All your sales channels—e-commerce, in-store, wholesale—and beyond." at bounding box center [468, 425] width 751 height 39
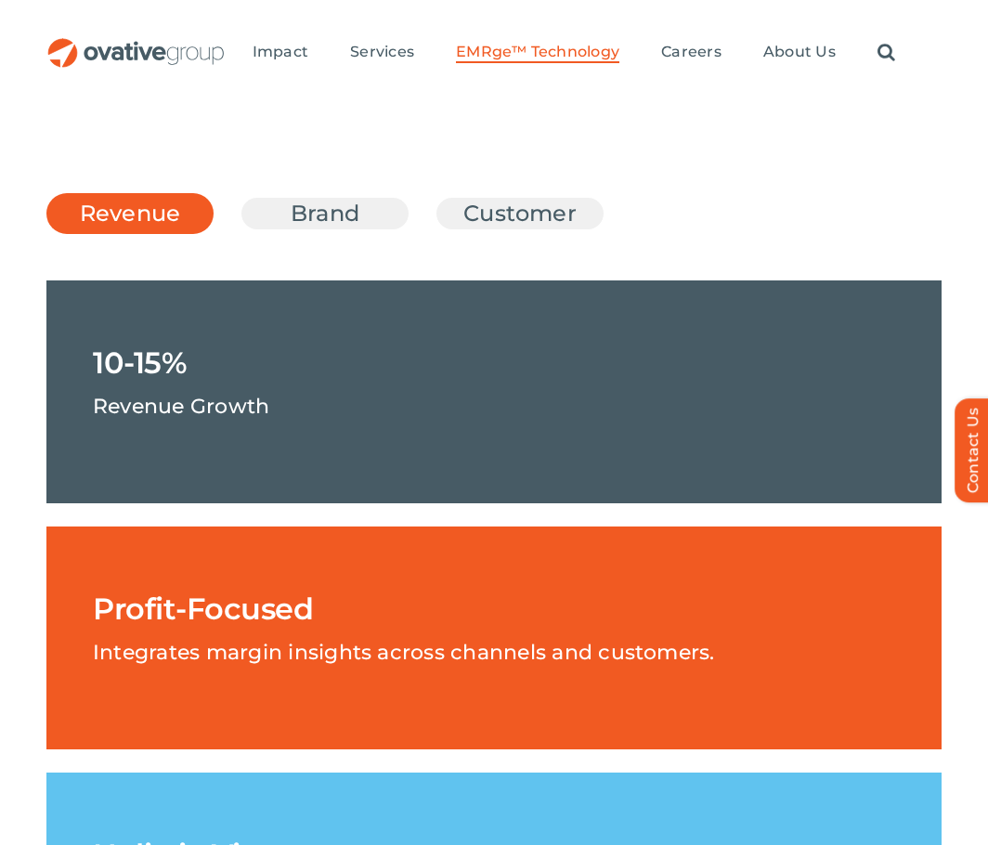
scroll to position [3064, 0]
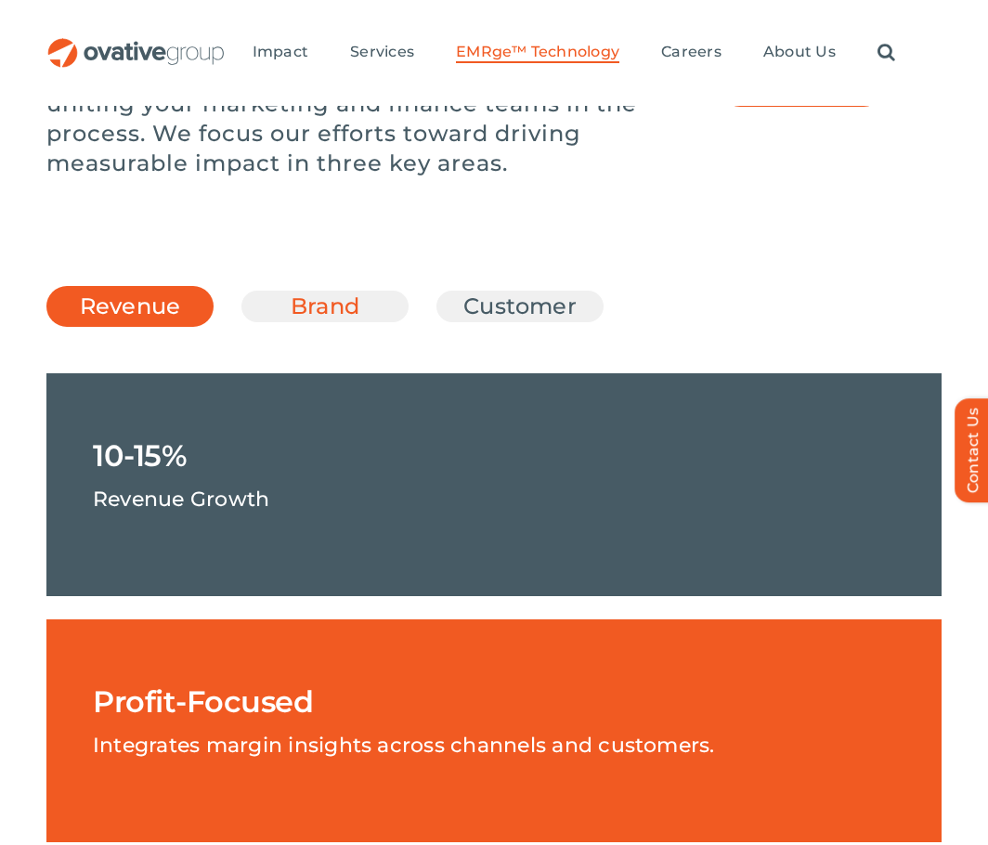
click at [336, 322] on link "Brand" at bounding box center [325, 307] width 121 height 32
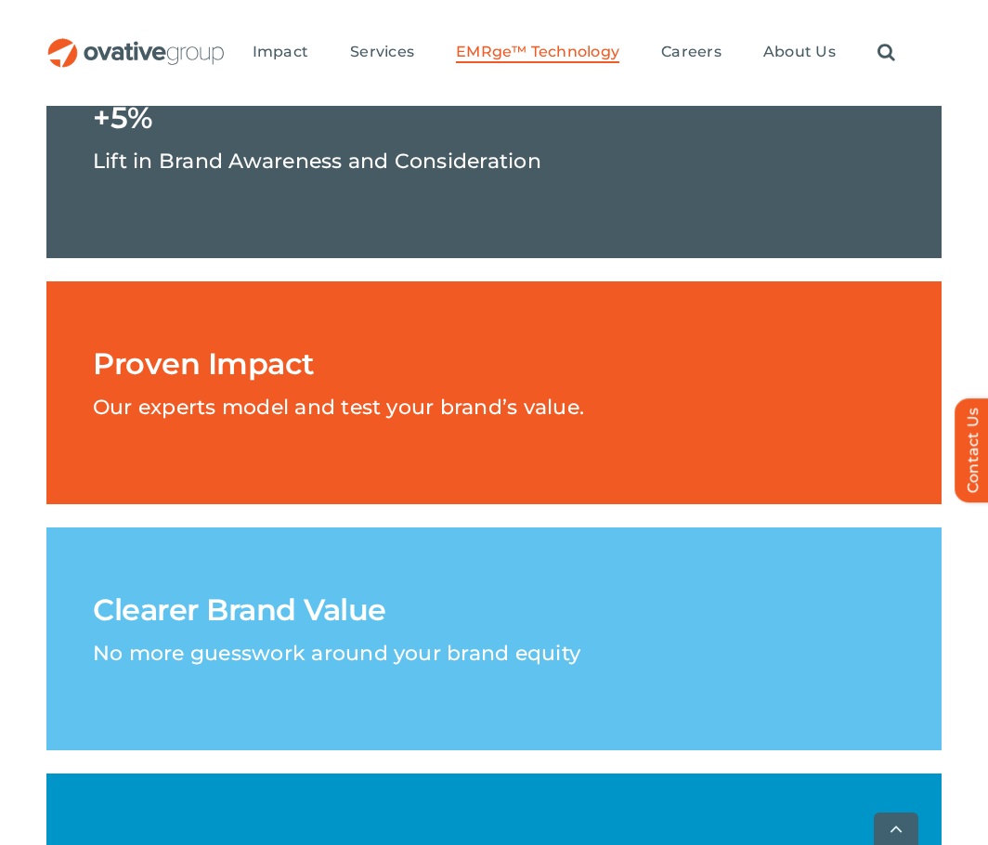
scroll to position [3436, 0]
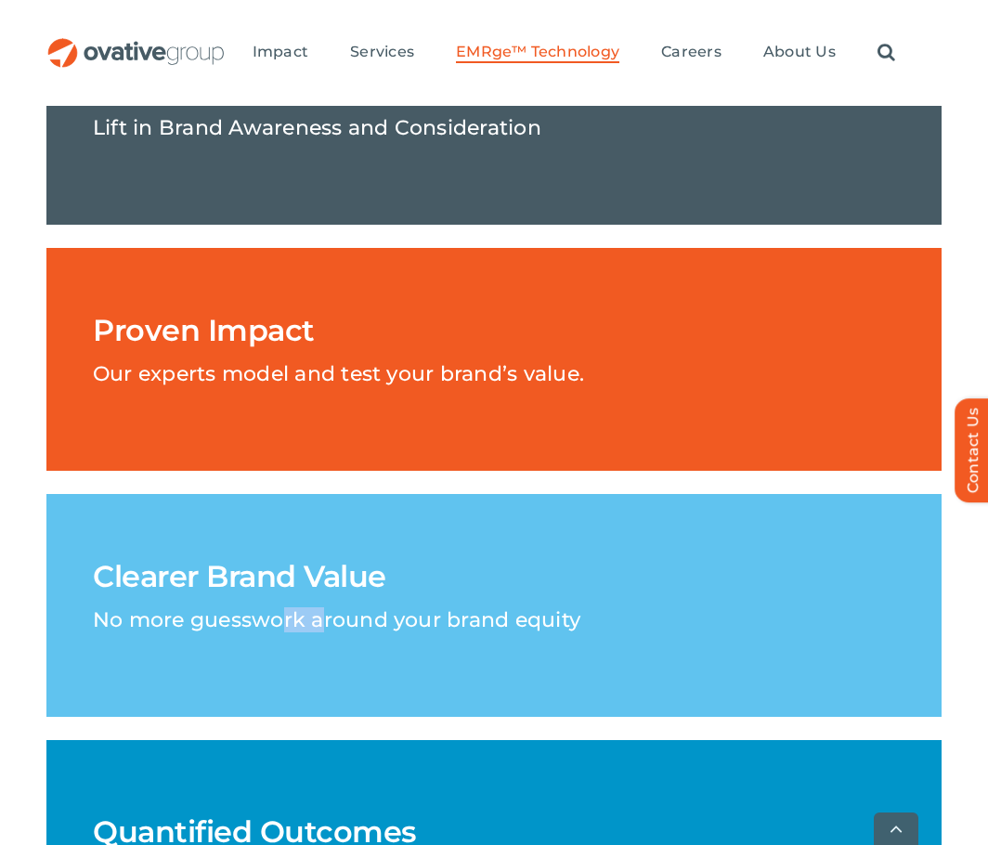
drag, startPoint x: 287, startPoint y: 670, endPoint x: 323, endPoint y: 670, distance: 36.2
click at [323, 631] on p "No more guesswork around your brand equity" at bounding box center [337, 611] width 488 height 39
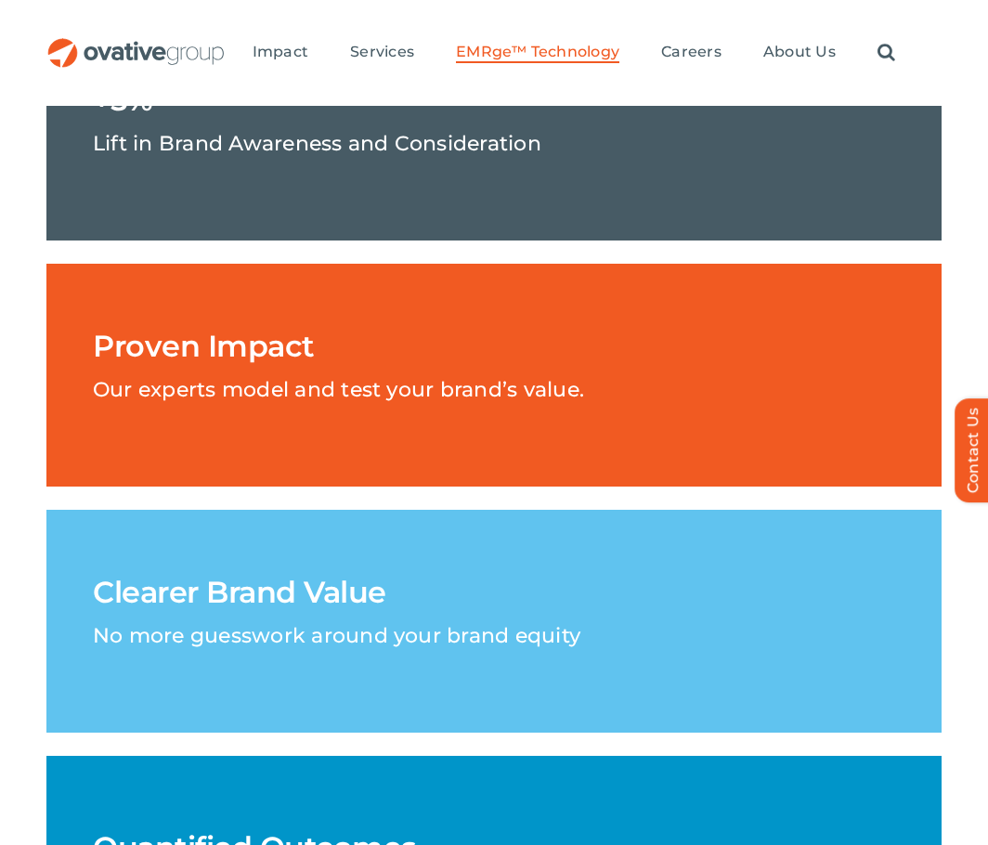
scroll to position [3250, 0]
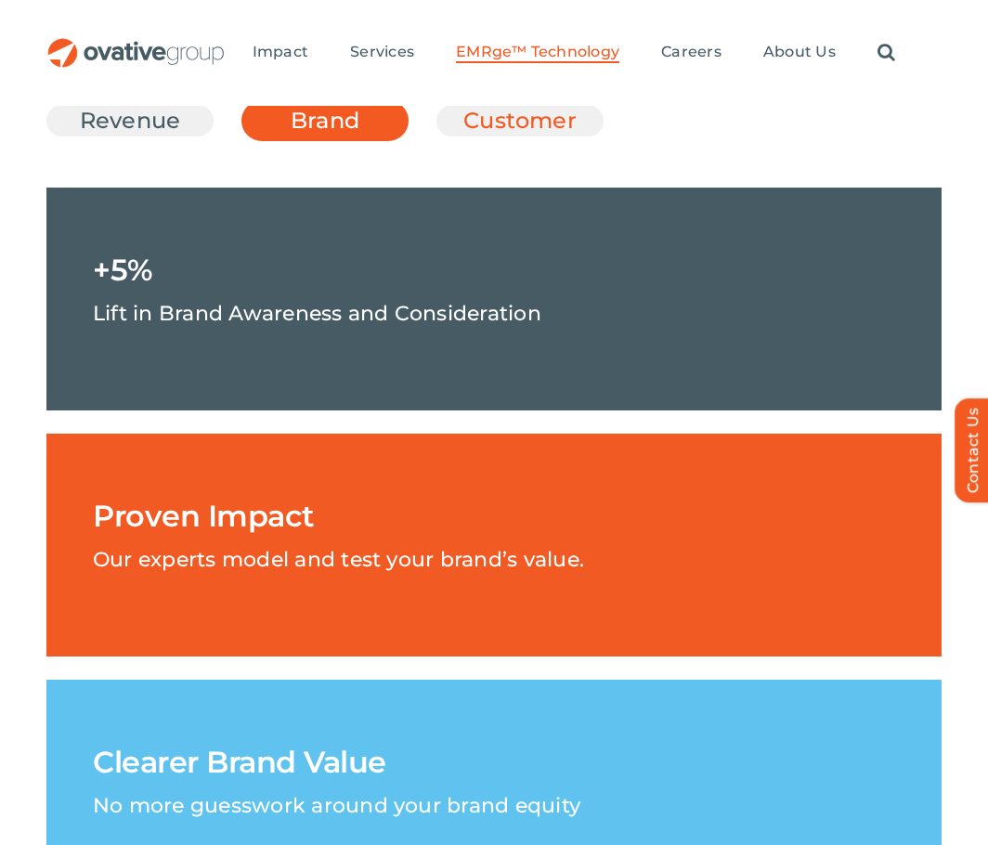
click at [484, 137] on link "Customer" at bounding box center [520, 121] width 121 height 32
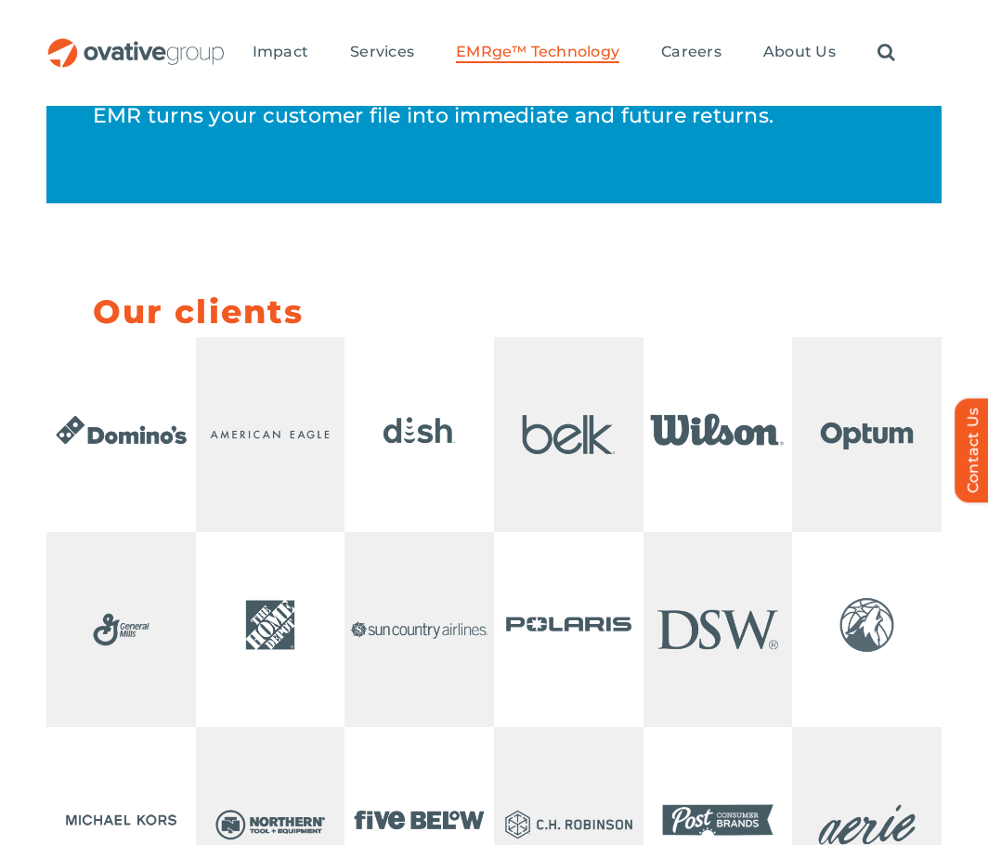
scroll to position [4179, 0]
